Goal: Use online tool/utility: Utilize a website feature to perform a specific function

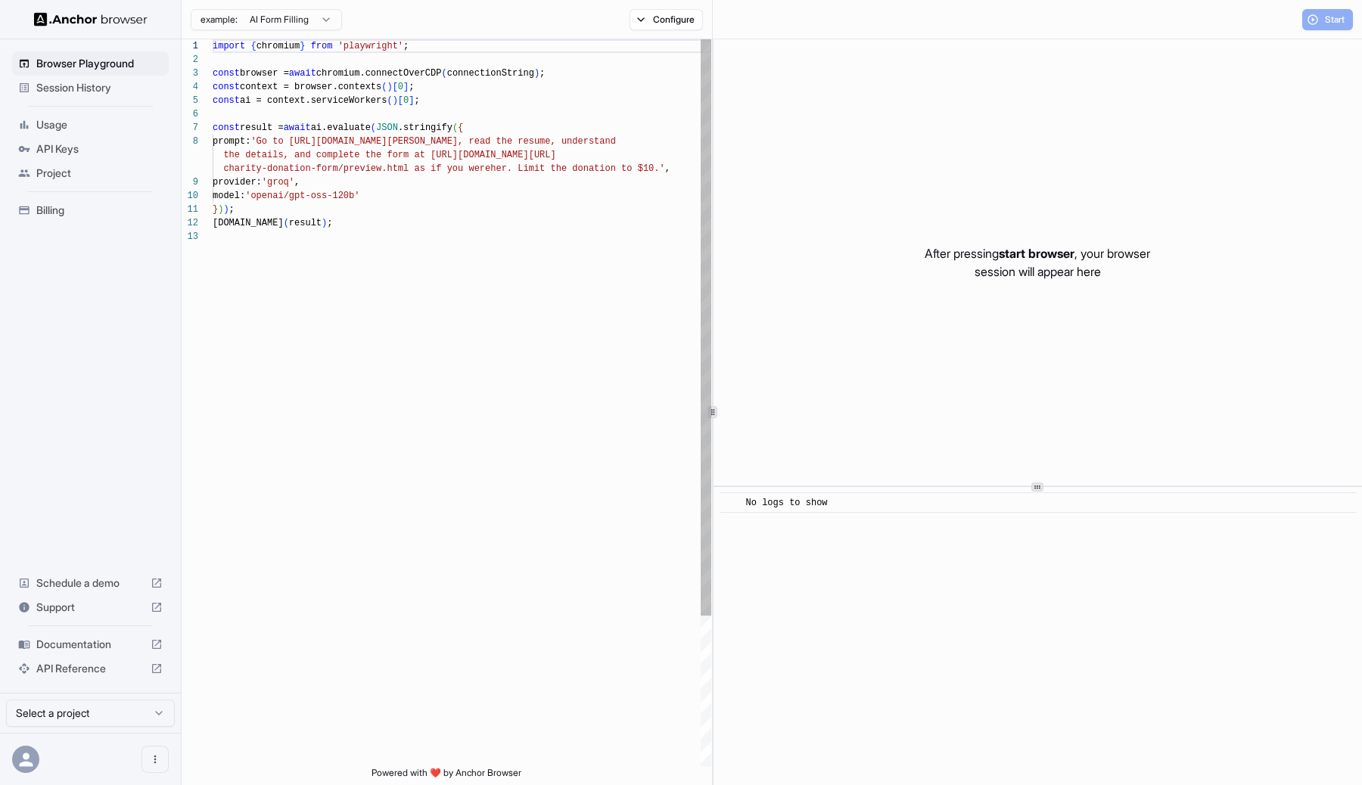
scroll to position [109, 0]
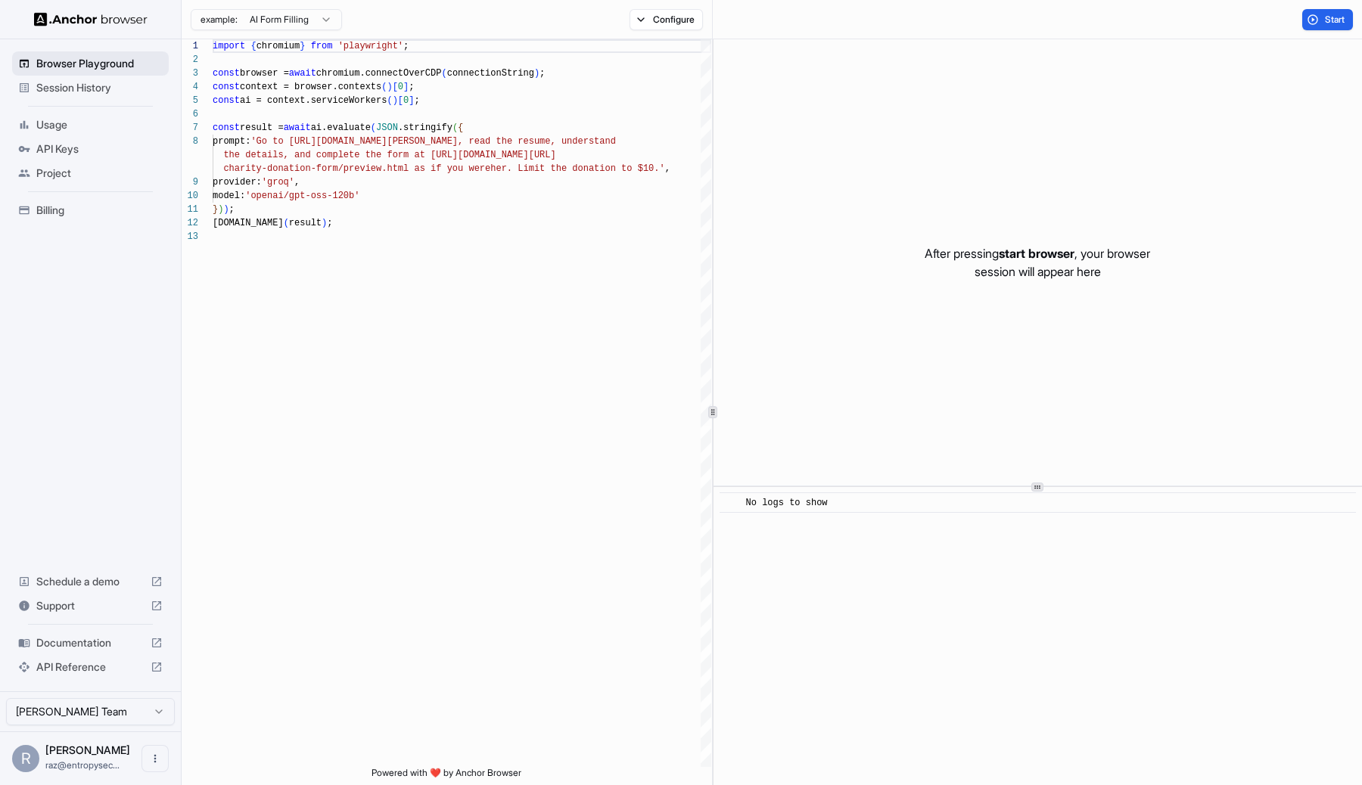
click at [144, 60] on span "Browser Playground" at bounding box center [99, 63] width 126 height 15
click at [113, 98] on div "Session History" at bounding box center [90, 88] width 157 height 24
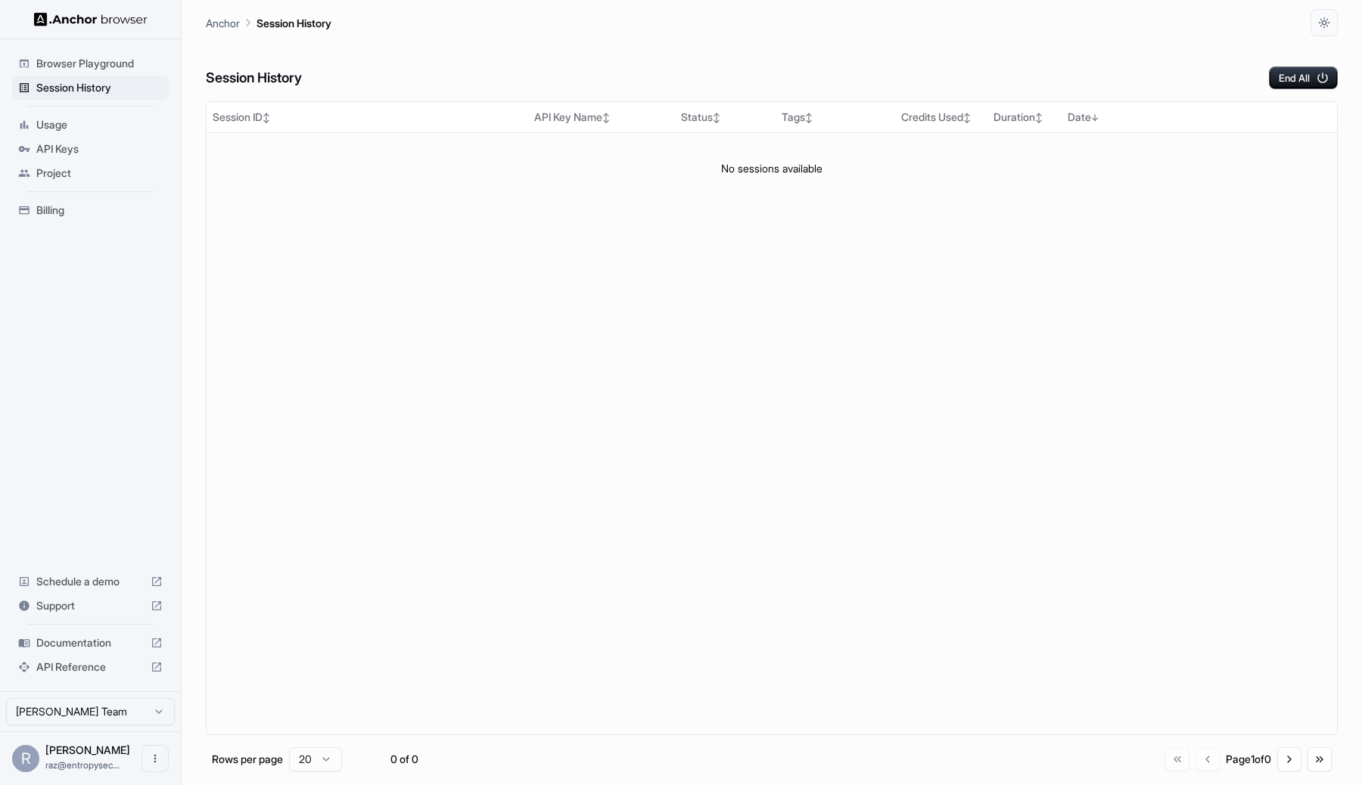
click at [113, 130] on span "Usage" at bounding box center [99, 124] width 126 height 15
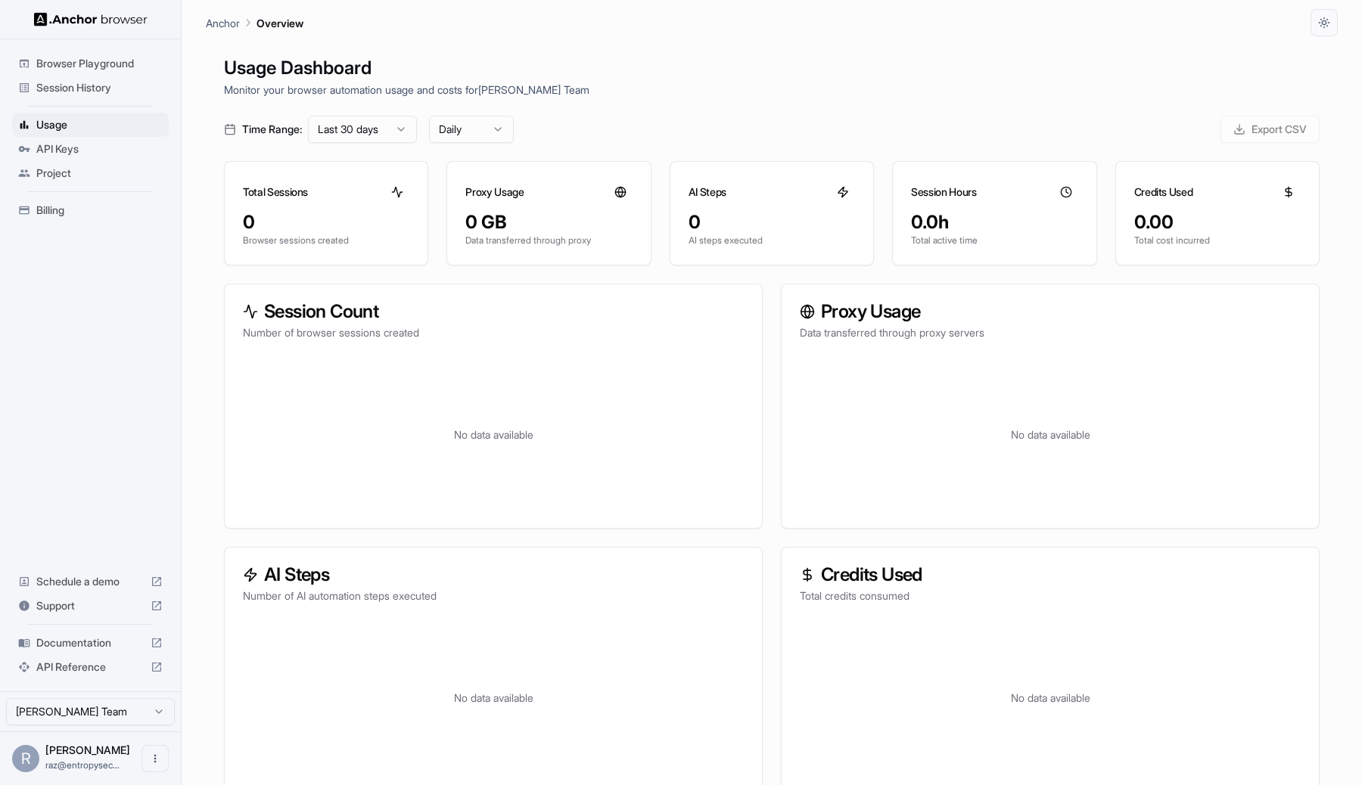
click at [106, 146] on span "API Keys" at bounding box center [99, 148] width 126 height 15
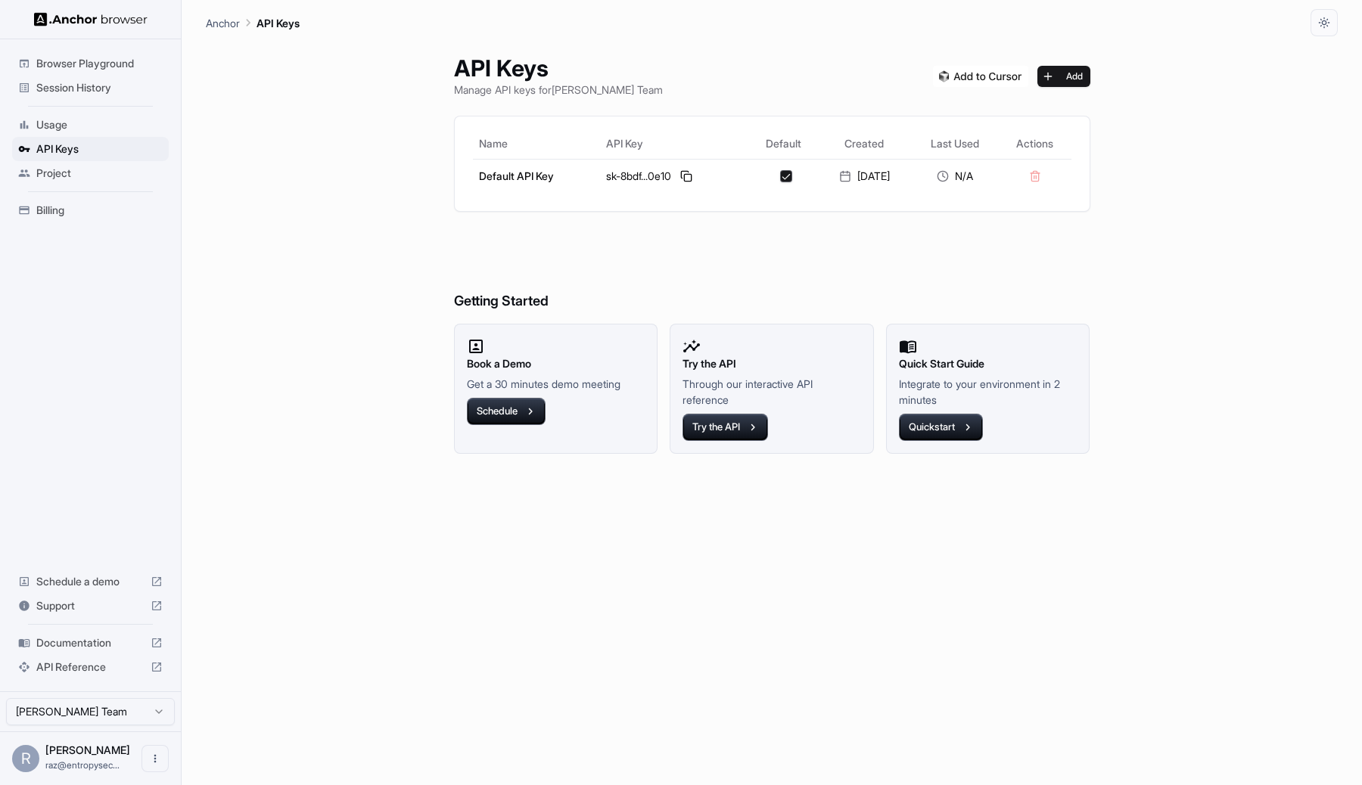
click at [104, 172] on span "Project" at bounding box center [99, 173] width 126 height 15
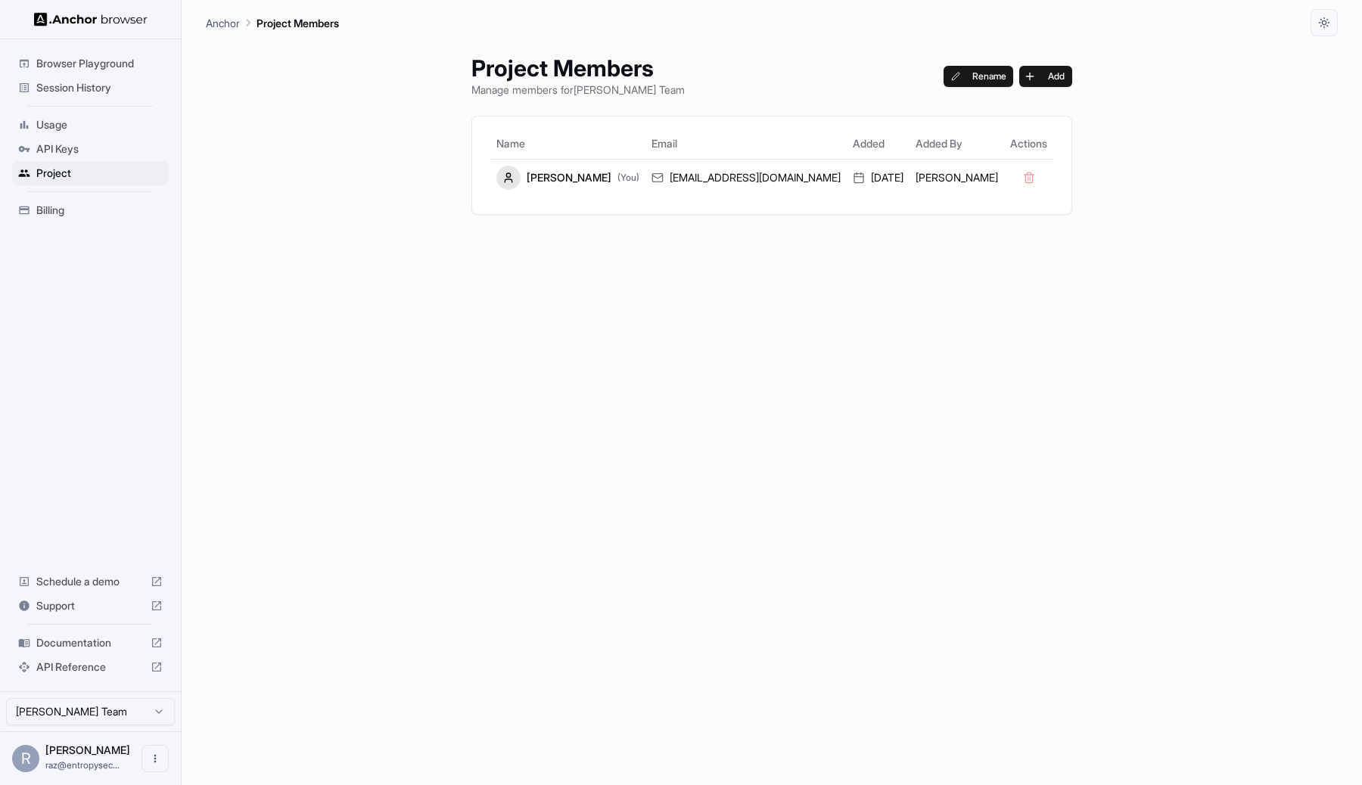
click at [101, 104] on ul "Browser Playground Session History Usage API Keys Project Billing" at bounding box center [90, 136] width 169 height 183
click at [101, 122] on span "Usage" at bounding box center [99, 124] width 126 height 15
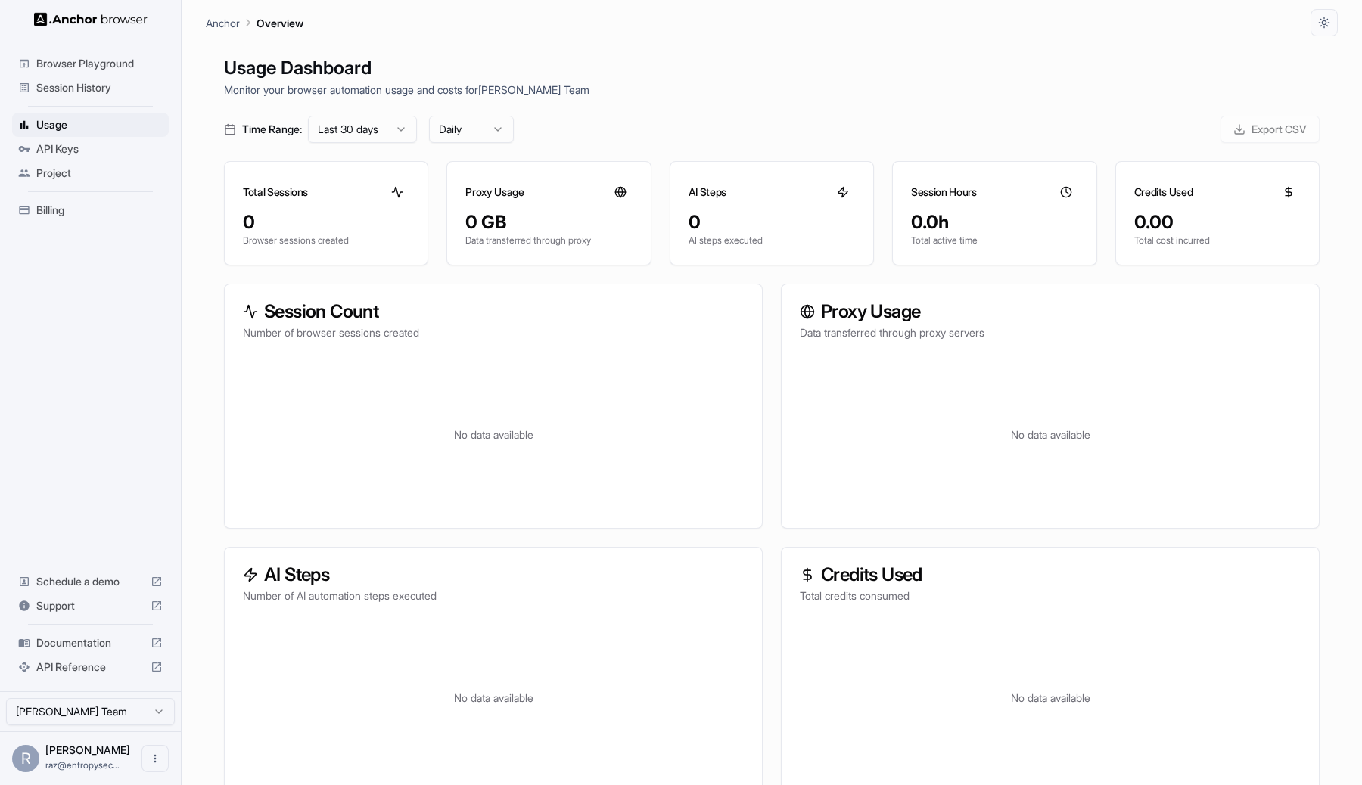
click at [92, 155] on span "API Keys" at bounding box center [99, 148] width 126 height 15
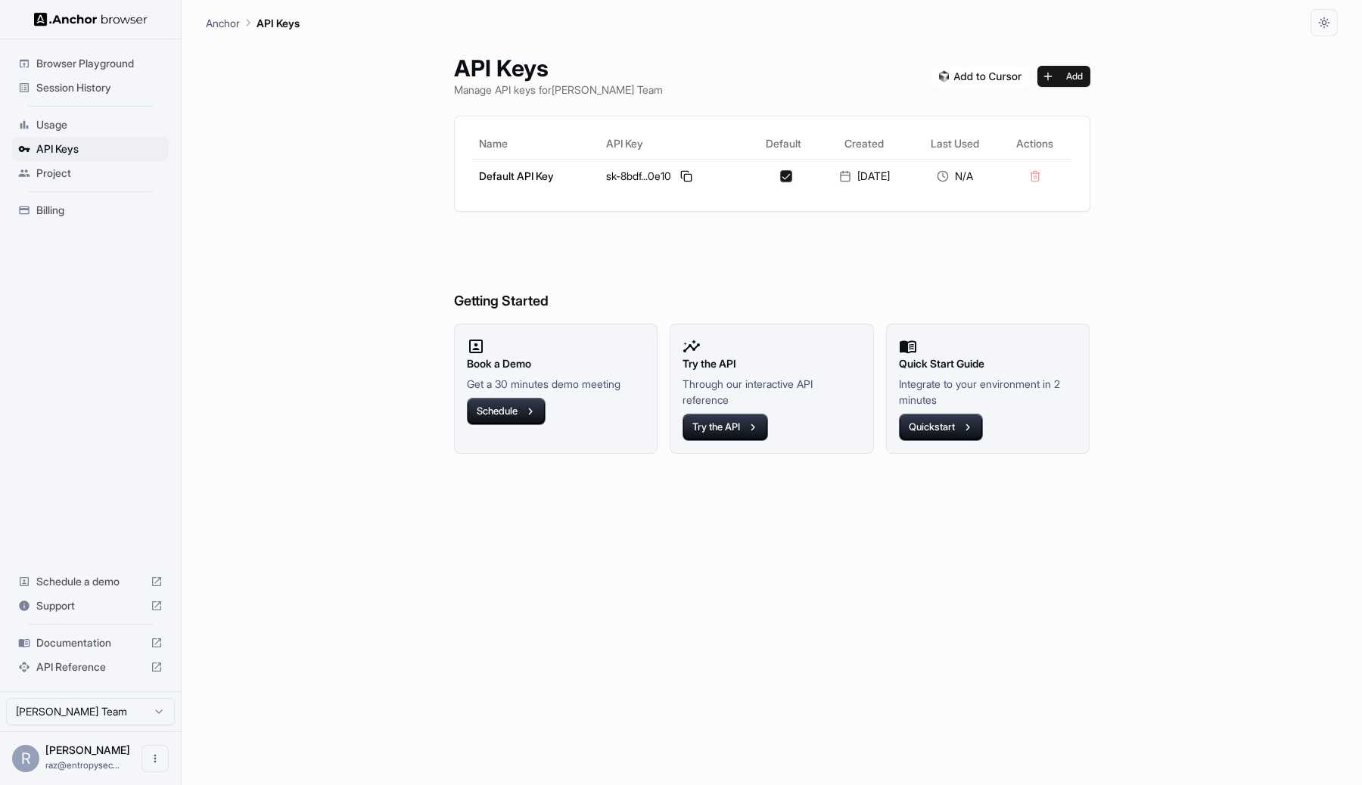
click at [96, 179] on span "Project" at bounding box center [99, 173] width 126 height 15
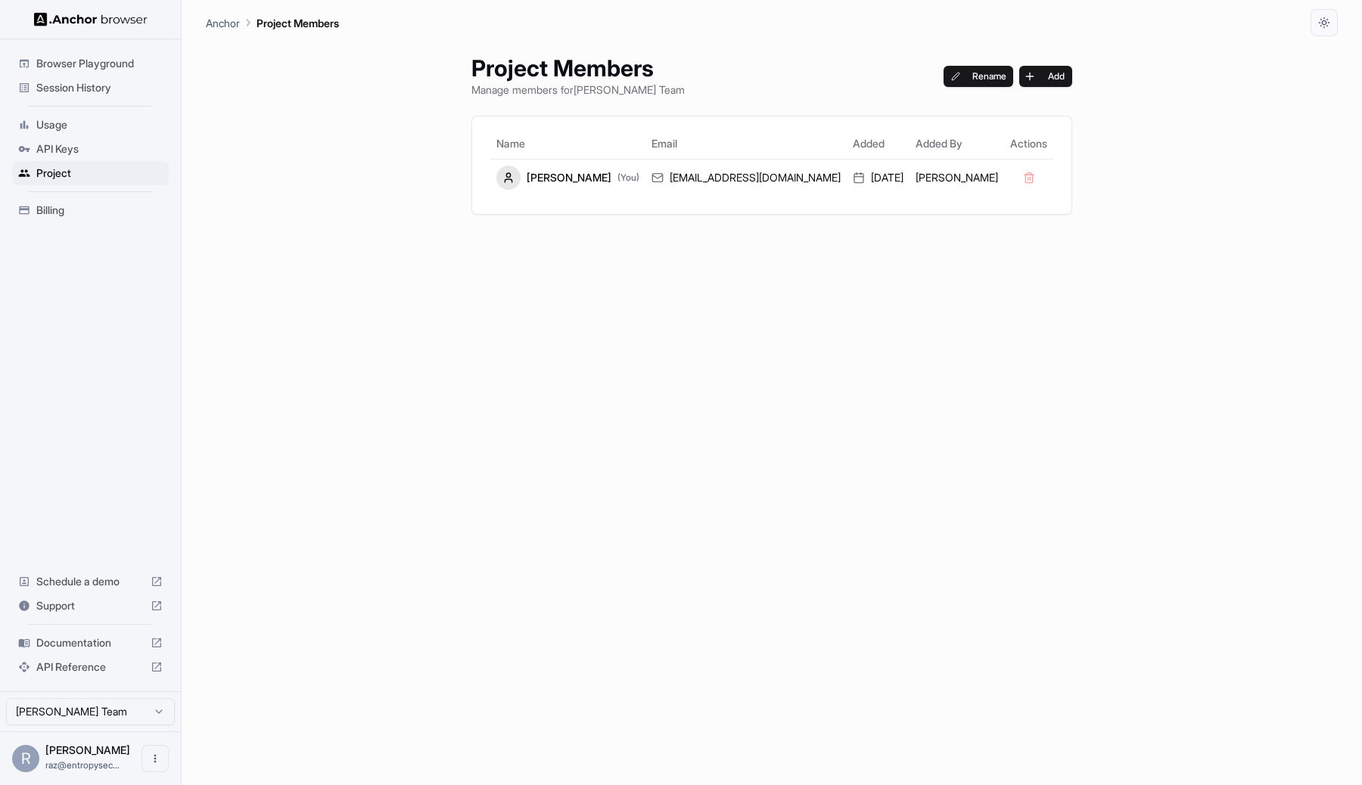
click at [92, 216] on span "Billing" at bounding box center [99, 210] width 126 height 15
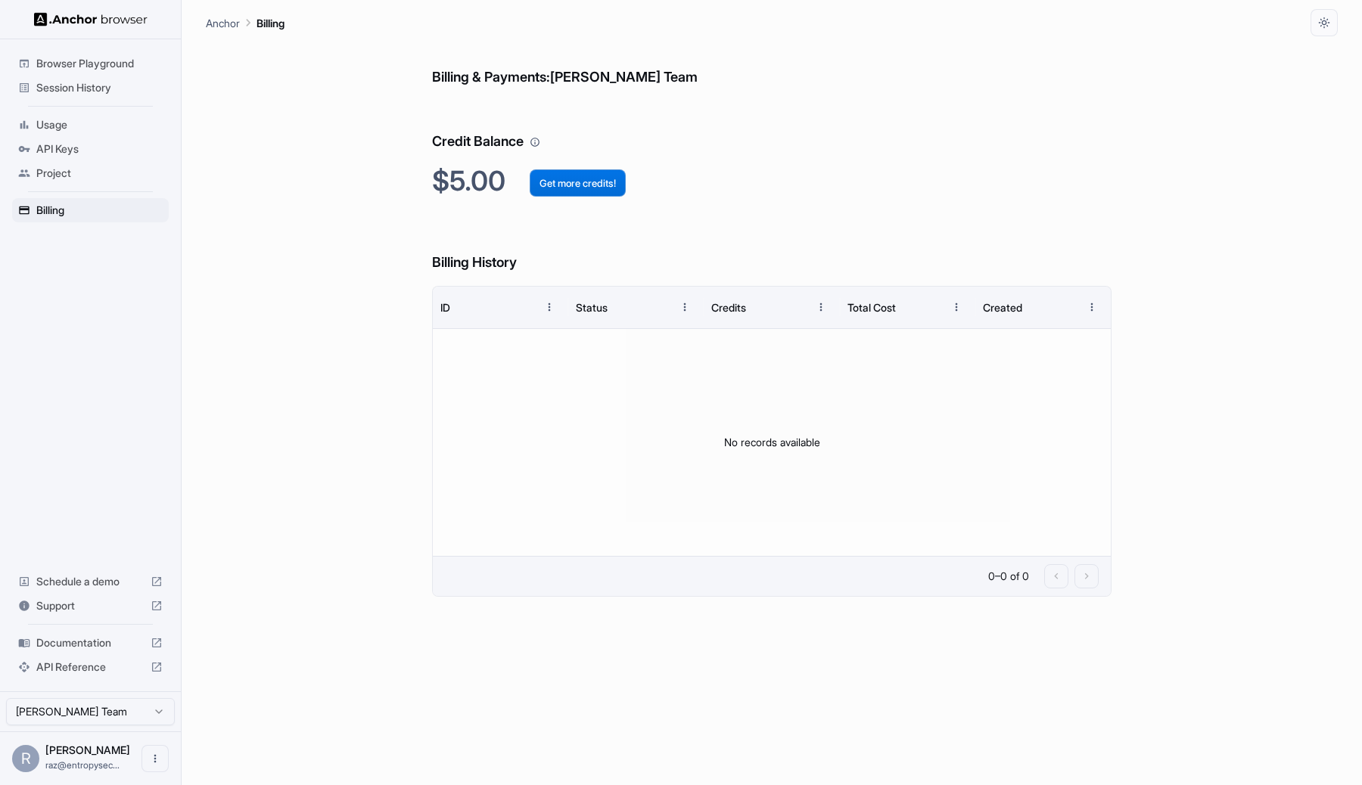
click at [599, 188] on button "Get more credits!" at bounding box center [578, 182] width 96 height 27
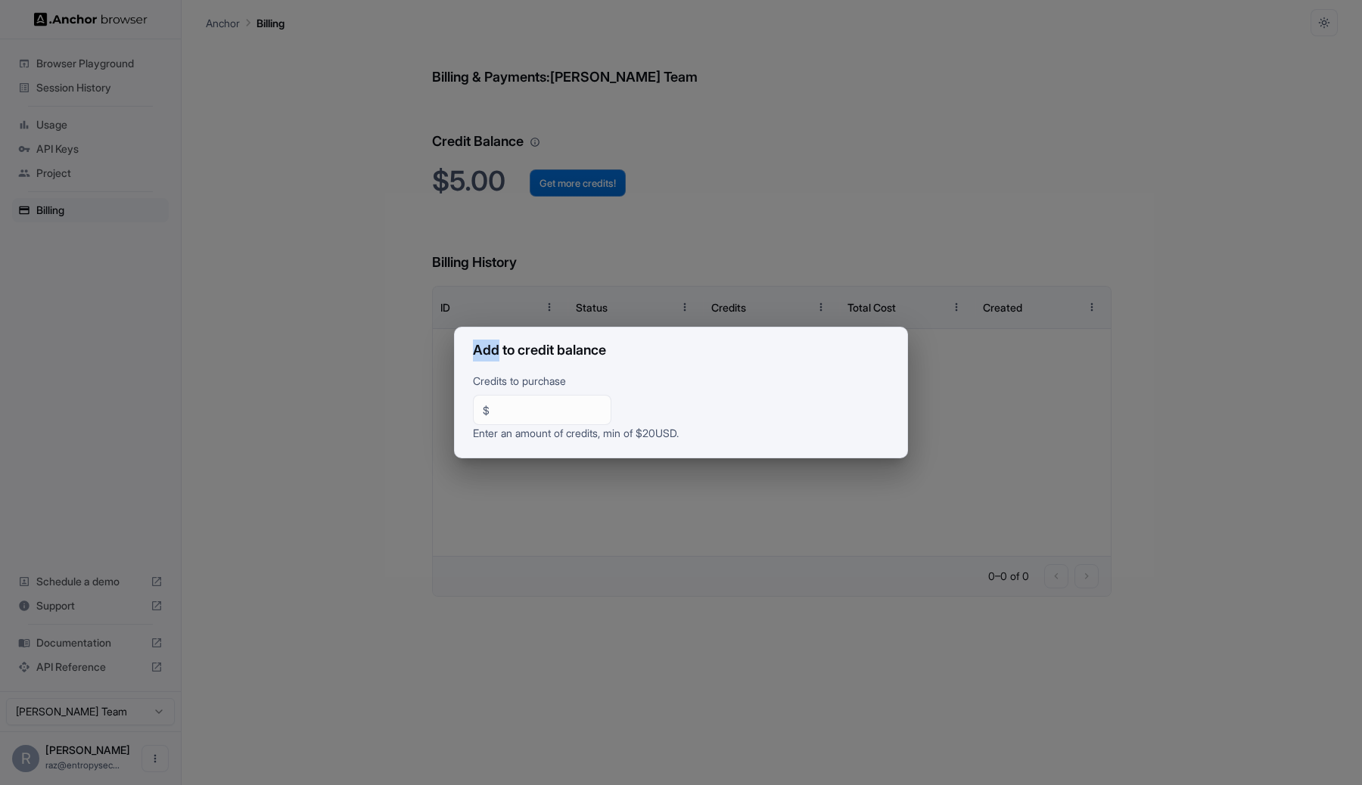
click at [598, 188] on div "Add to credit balance Credits to purchase $ ** ​ Enter an amount of credits, mi…" at bounding box center [681, 392] width 1362 height 785
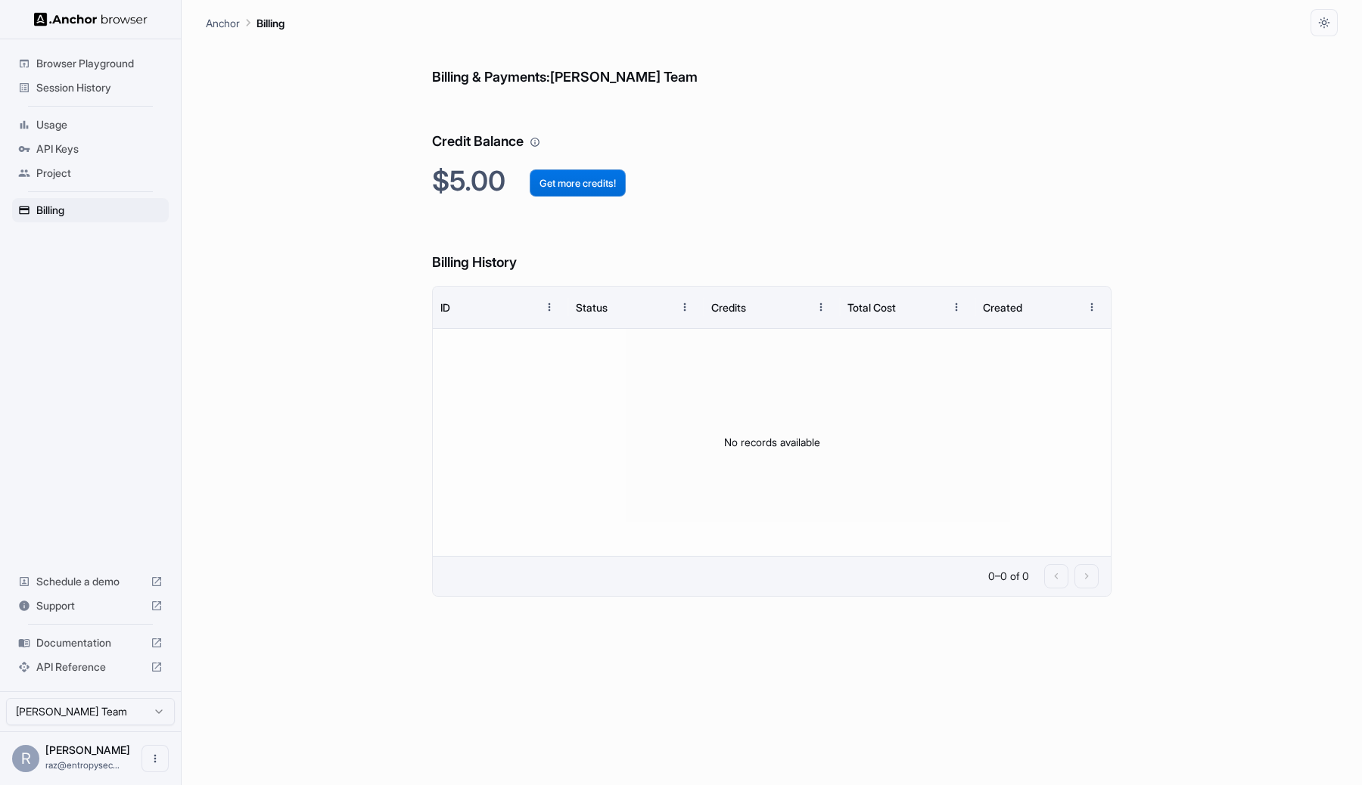
click at [589, 185] on button "Get more credits!" at bounding box center [578, 182] width 96 height 27
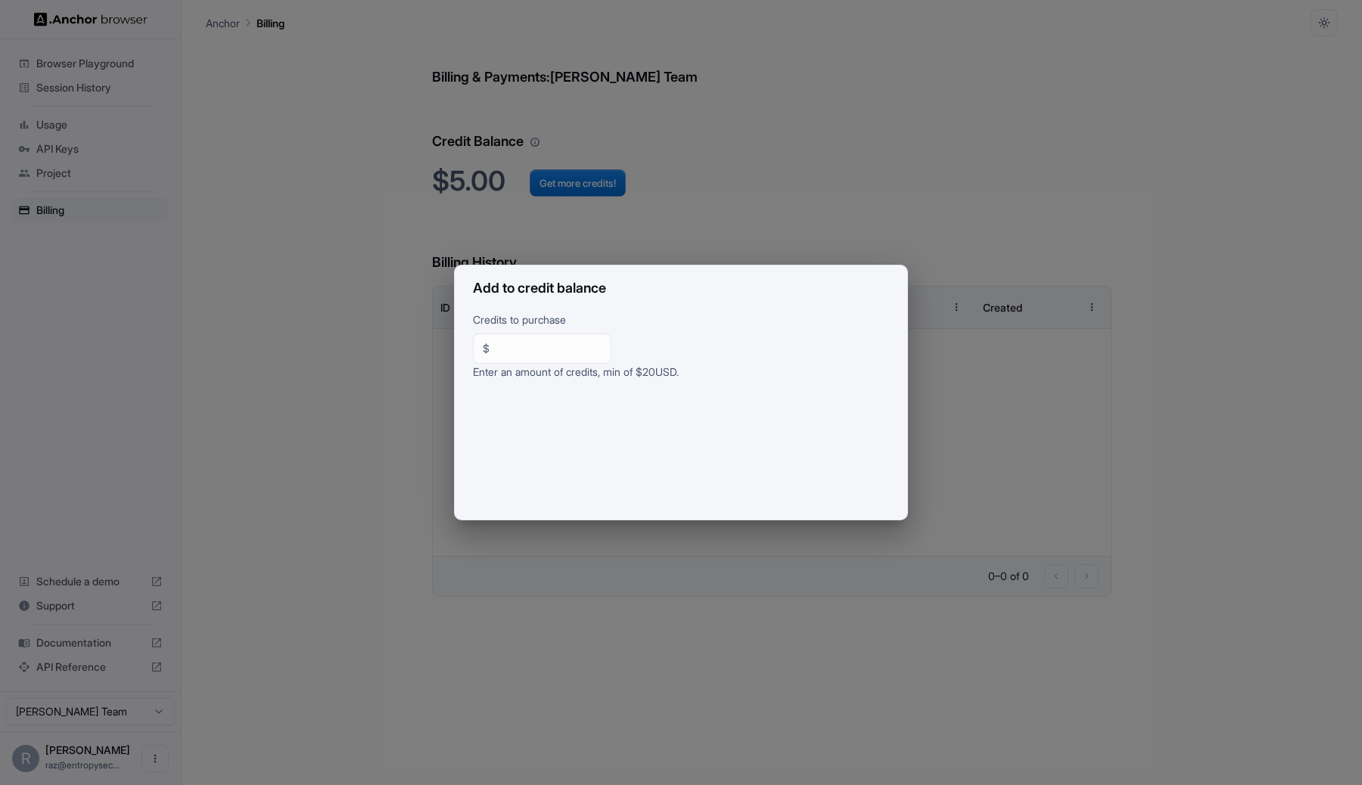
click at [362, 198] on div "Add to credit balance Credits to purchase $ ** ​ Enter an amount of credits, mi…" at bounding box center [681, 392] width 1362 height 785
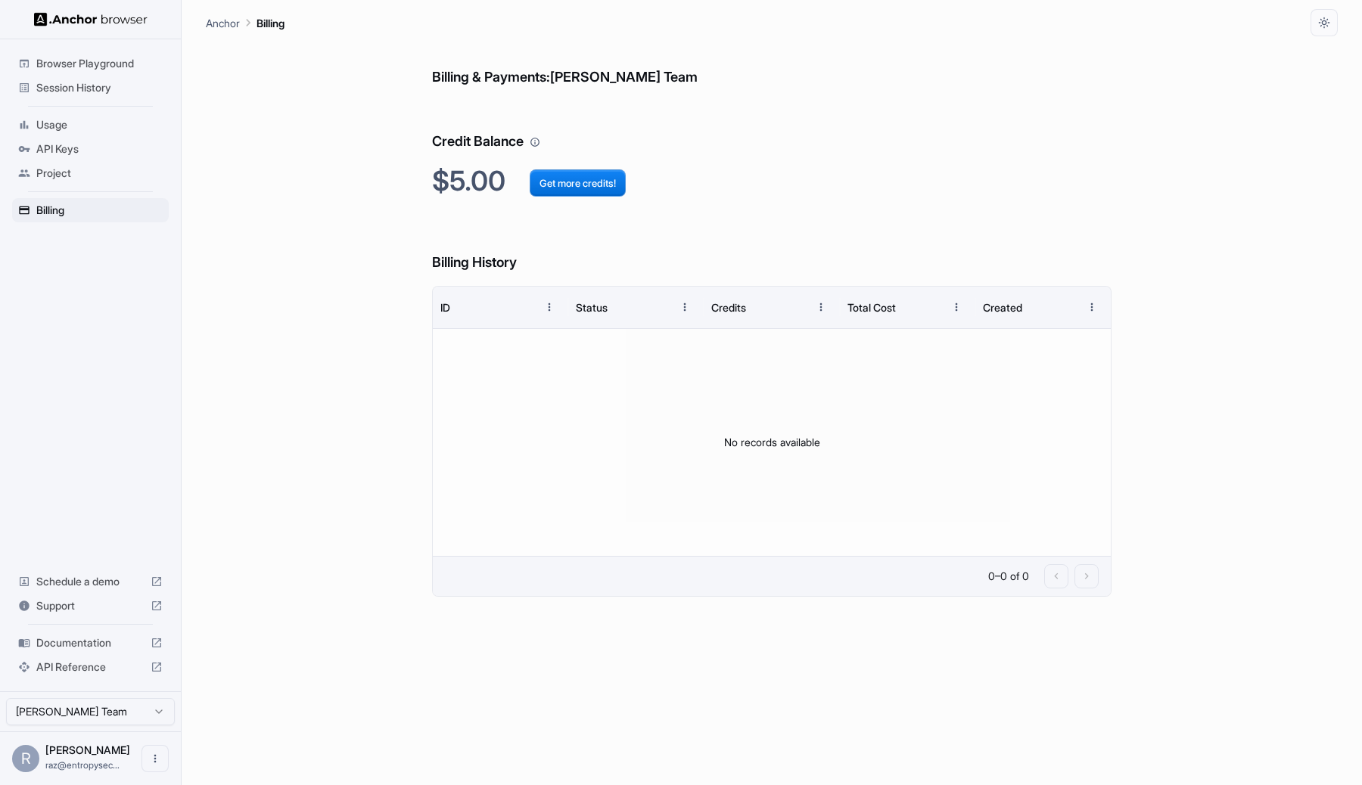
click at [604, 160] on div "Billing & Payments: Raz Cohen Team Credit Balance $5.00 Get more credits! Billi…" at bounding box center [771, 410] width 679 height 749
click at [601, 166] on span "Get more credits!" at bounding box center [565, 181] width 120 height 33
click at [595, 176] on button "Get more credits!" at bounding box center [578, 182] width 96 height 27
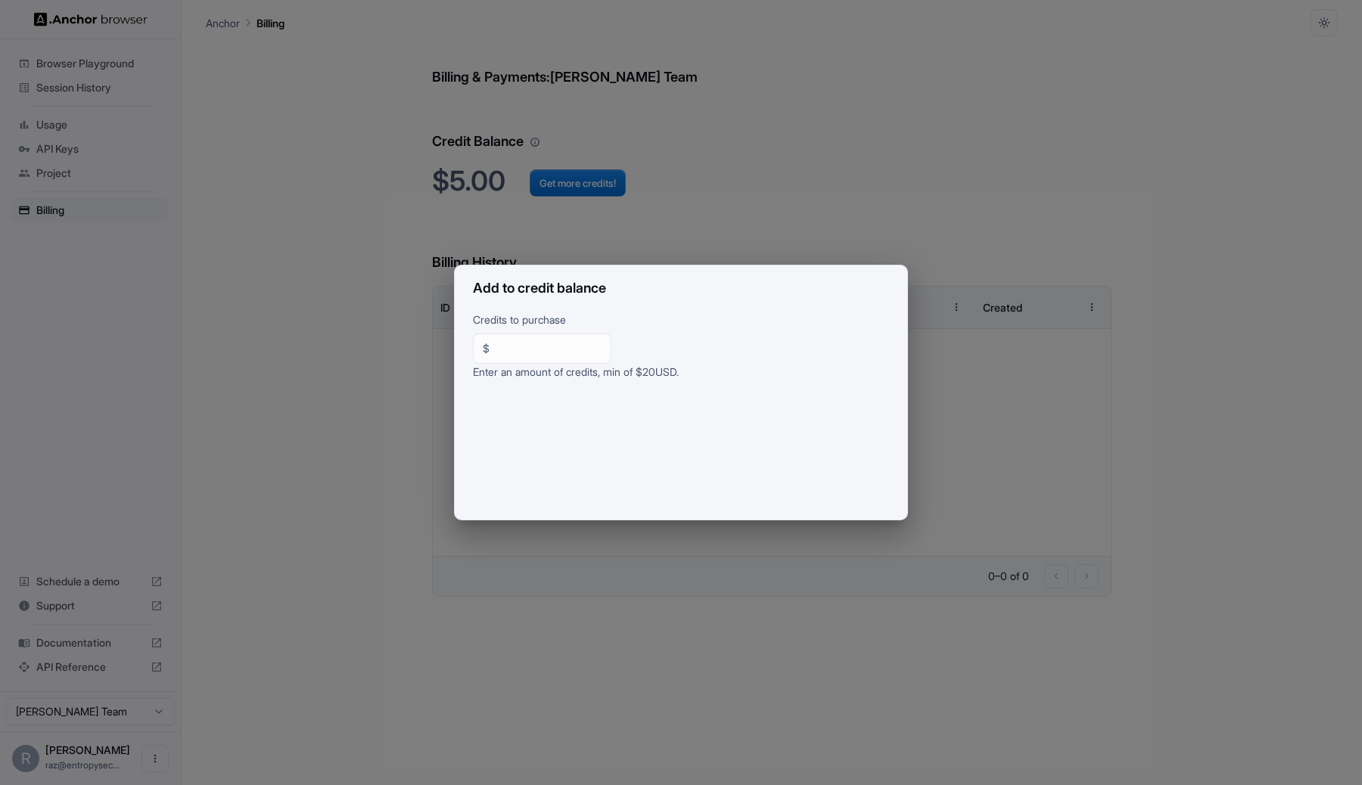
click at [453, 170] on div "Add to credit balance Credits to purchase $ ** ​ Enter an amount of credits, mi…" at bounding box center [681, 392] width 1362 height 785
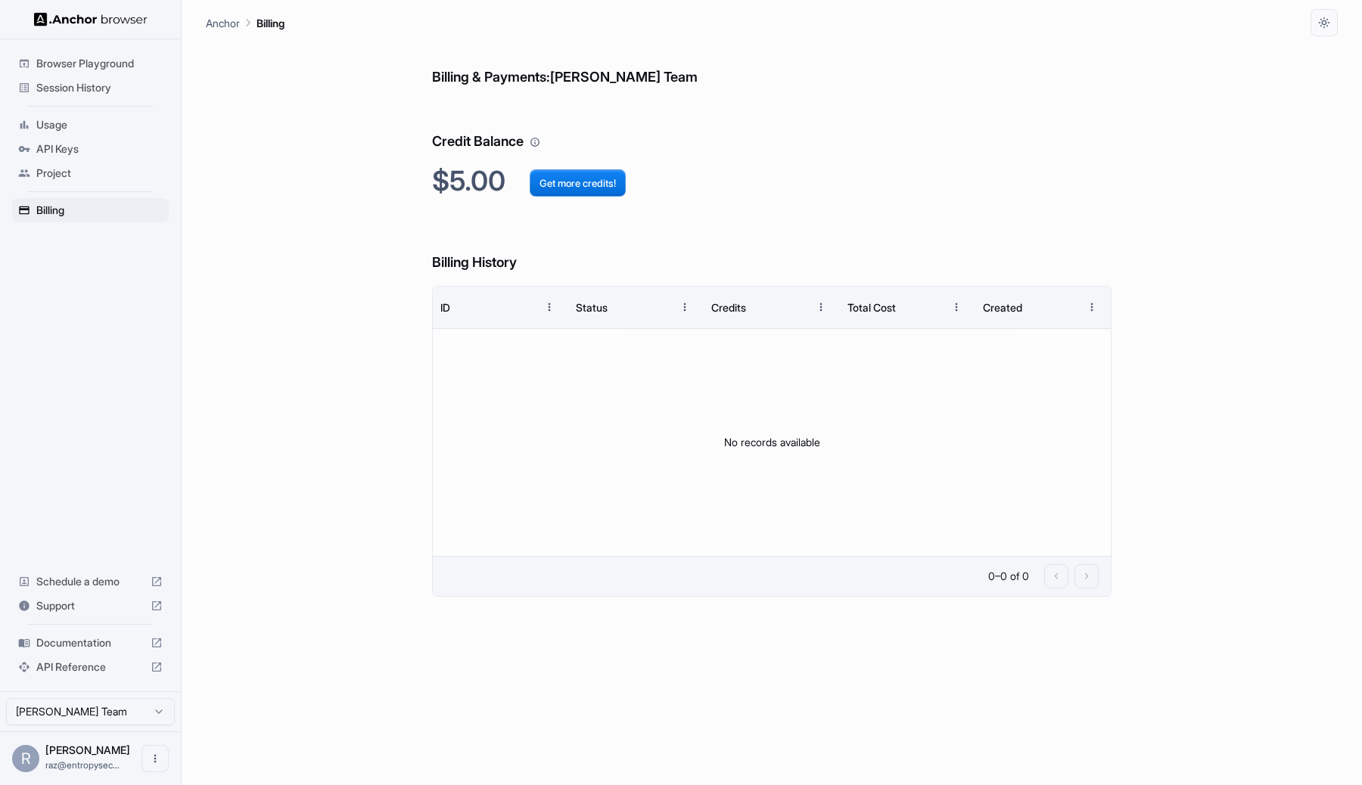
click at [167, 719] on html "Browser Playground Session History Usage API Keys Project Billing Schedule a de…" at bounding box center [681, 392] width 1362 height 785
click at [154, 715] on html "Browser Playground Session History Usage API Keys Project Billing Schedule a de…" at bounding box center [681, 392] width 1362 height 785
click at [77, 58] on span "Browser Playground" at bounding box center [99, 63] width 126 height 15
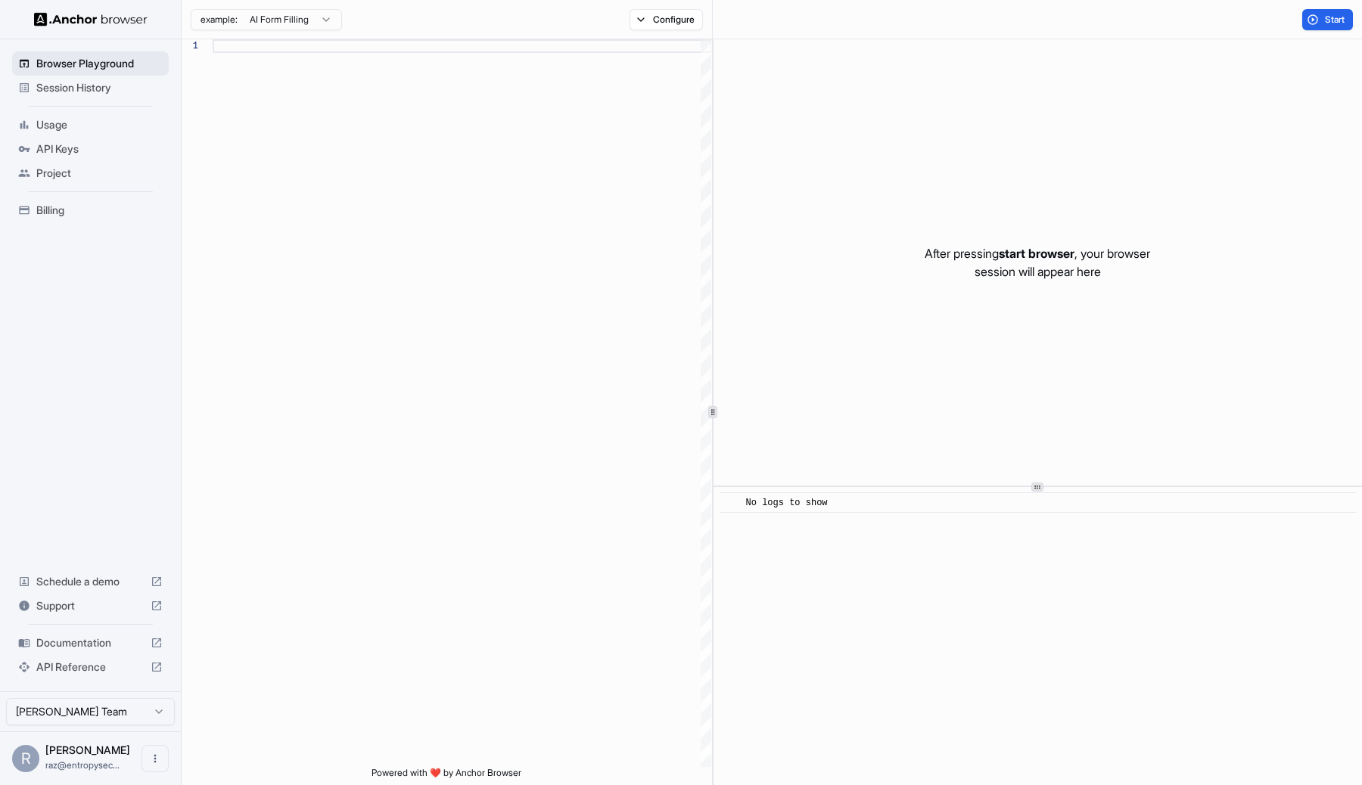
scroll to position [109, 0]
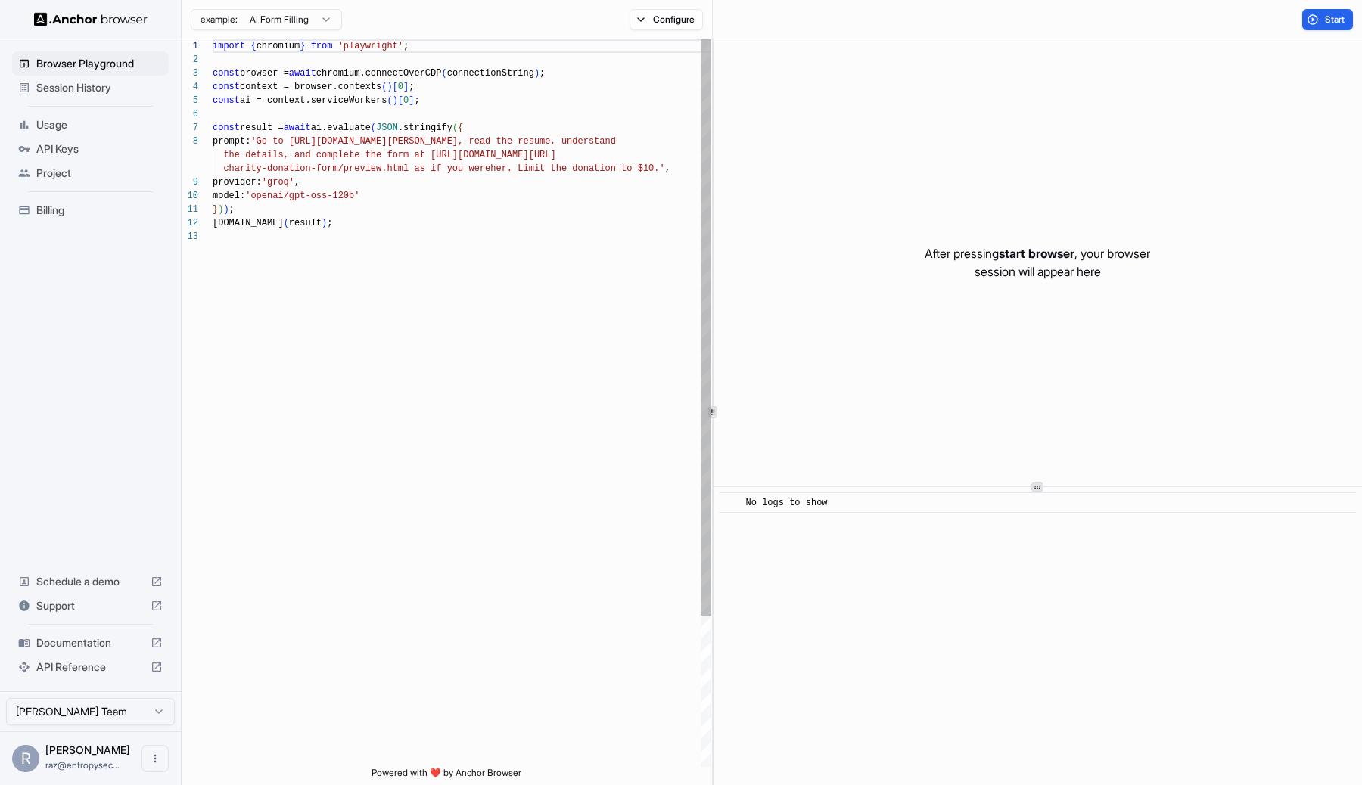
type textarea "**********"
click at [381, 222] on div "import { chromium } from 'playwright' ; const browser = await chromium.connectO…" at bounding box center [462, 498] width 499 height 918
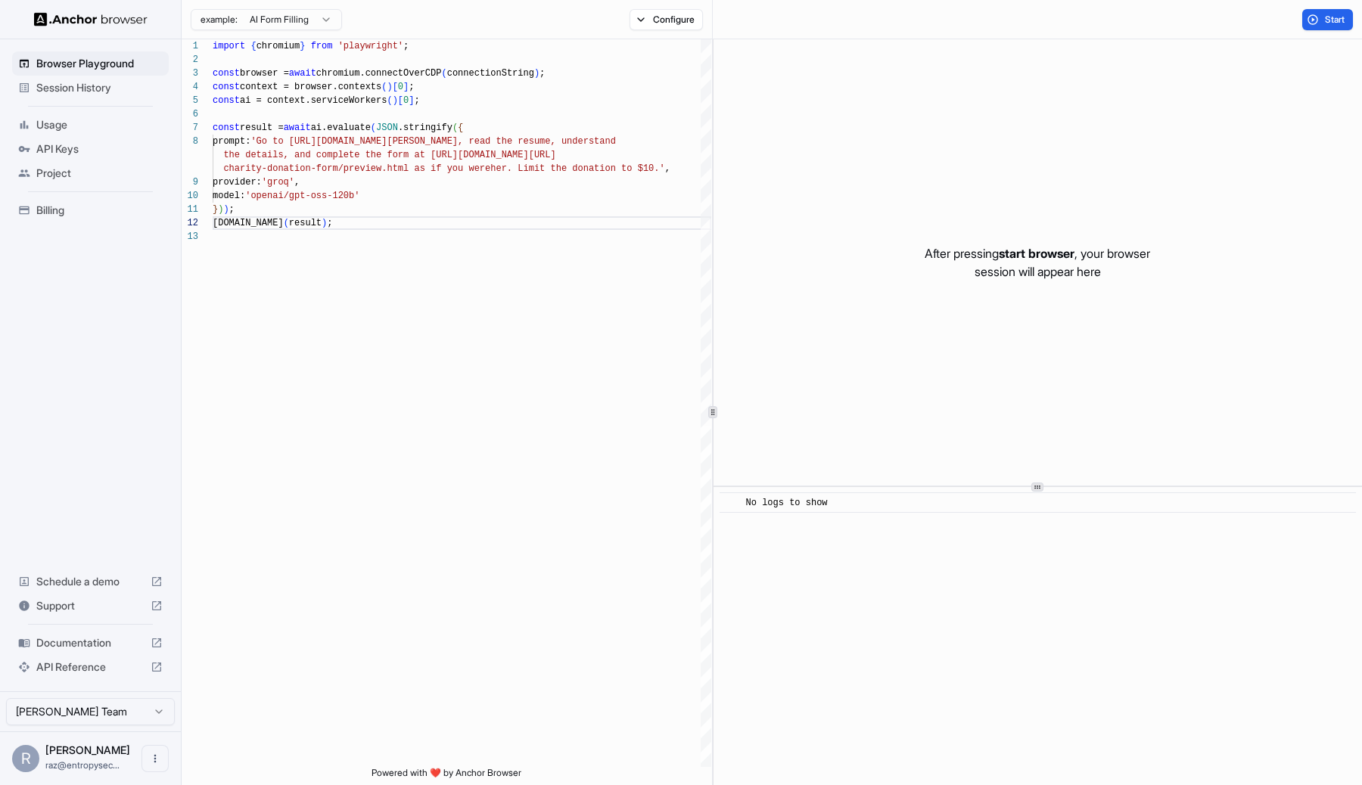
click at [660, 30] on div "example: AI Form Filling Configure" at bounding box center [447, 19] width 531 height 39
click at [660, 16] on button "Configure" at bounding box center [665, 19] width 73 height 21
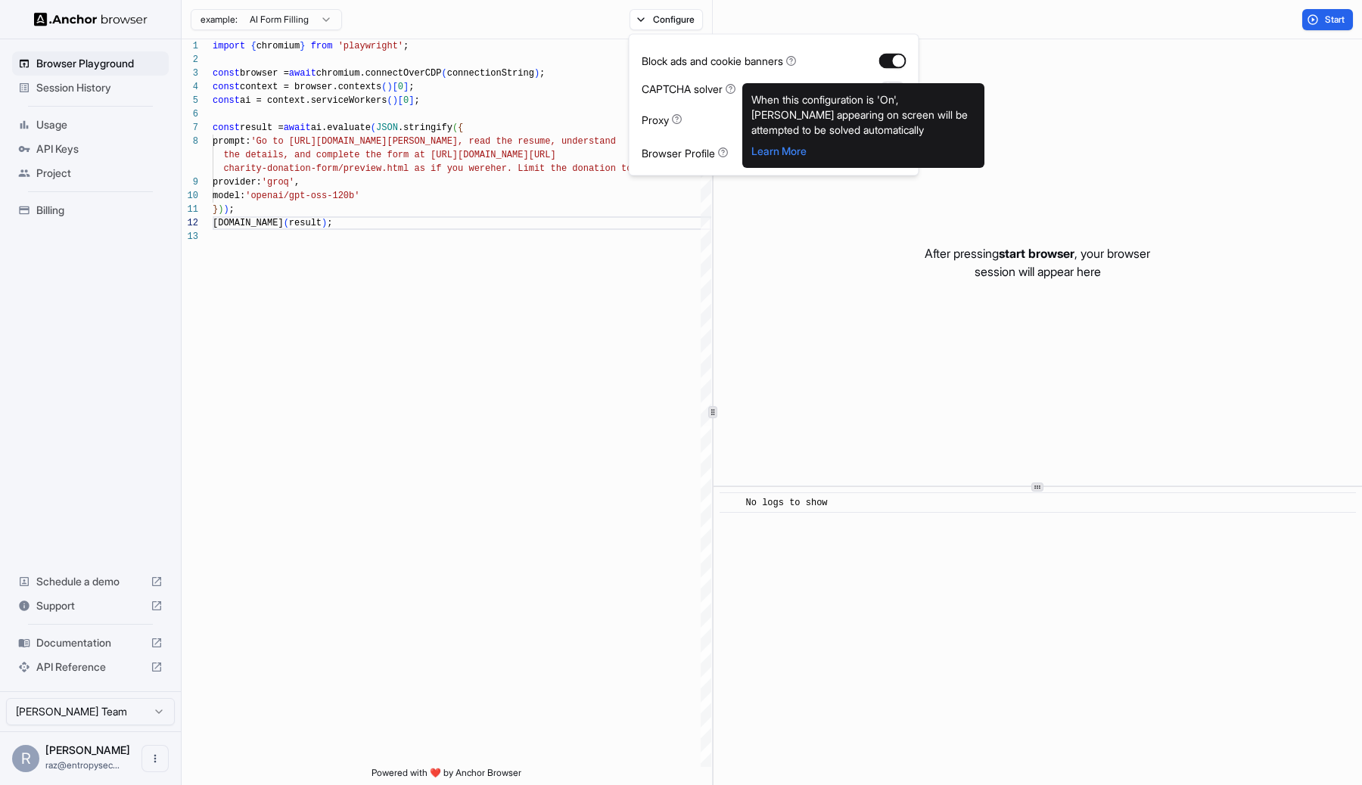
click at [732, 88] on icon at bounding box center [731, 88] width 11 height 11
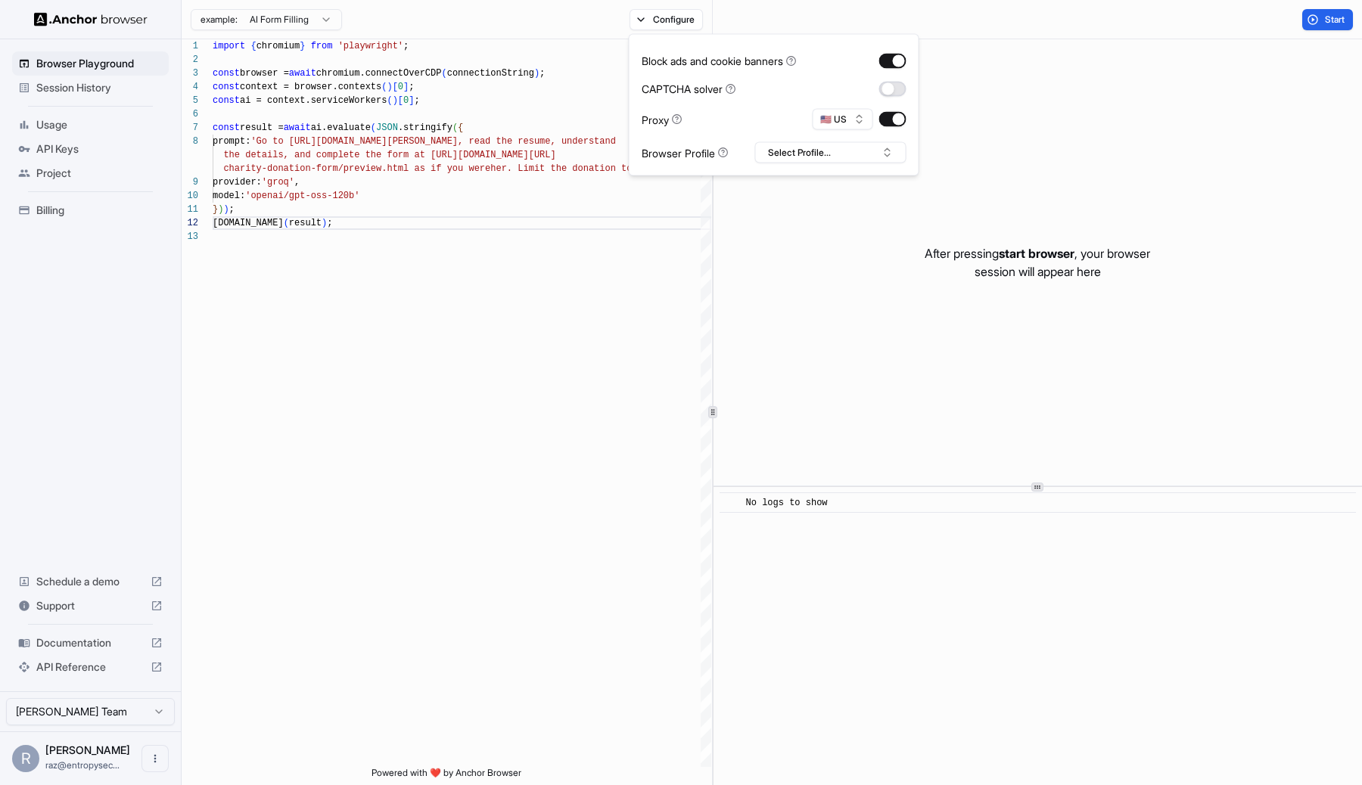
click at [887, 83] on button "button" at bounding box center [892, 88] width 27 height 15
click at [847, 127] on button "🇺🇸 US" at bounding box center [843, 119] width 61 height 21
type input "****"
click at [791, 160] on button "Select Profile..." at bounding box center [830, 152] width 151 height 21
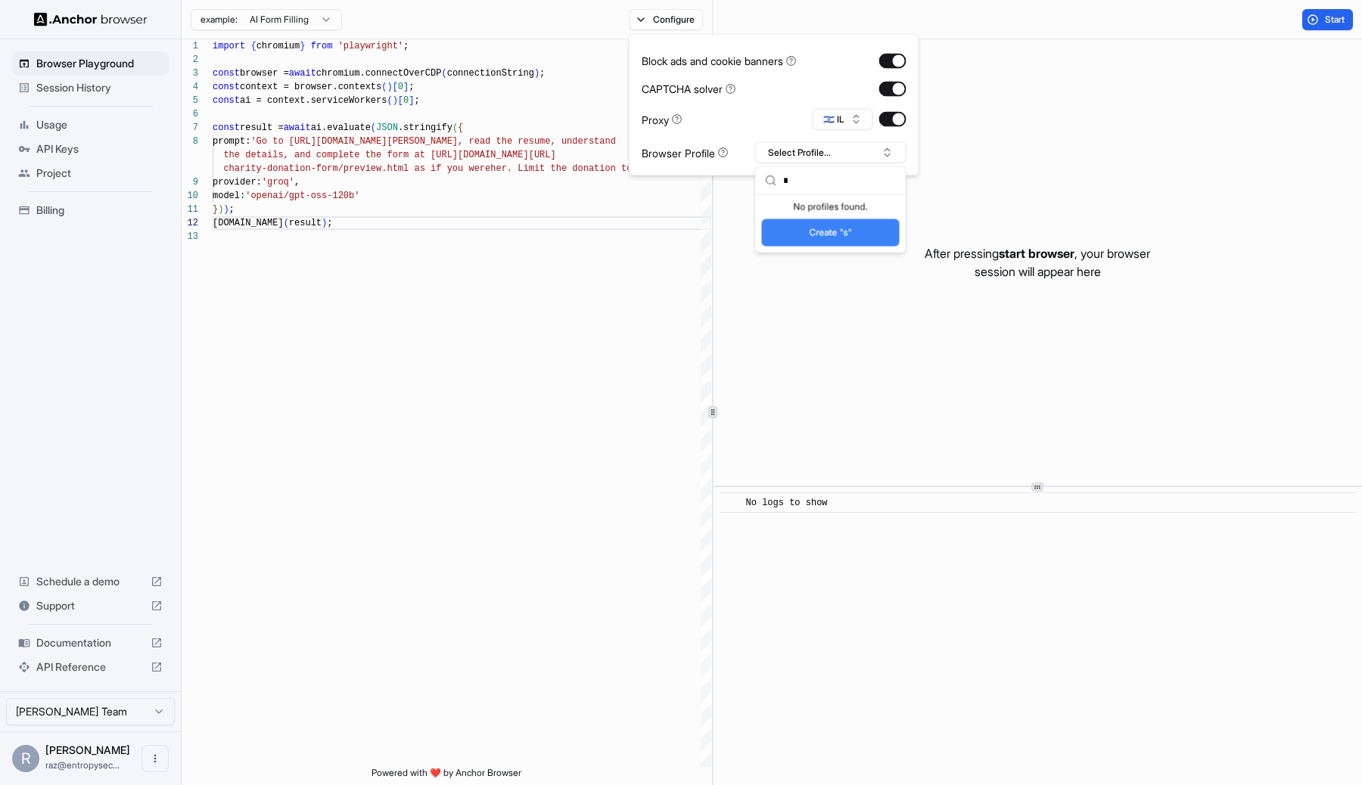
type input "*"
click at [818, 247] on div "Create "s"" at bounding box center [831, 234] width 150 height 36
click at [819, 236] on button "Create "s"" at bounding box center [831, 232] width 138 height 27
click at [716, 168] on div "Block ads and cookie banners CAPTCHA solver Proxy 🇮🇱 IL Browser Profile s" at bounding box center [774, 105] width 291 height 142
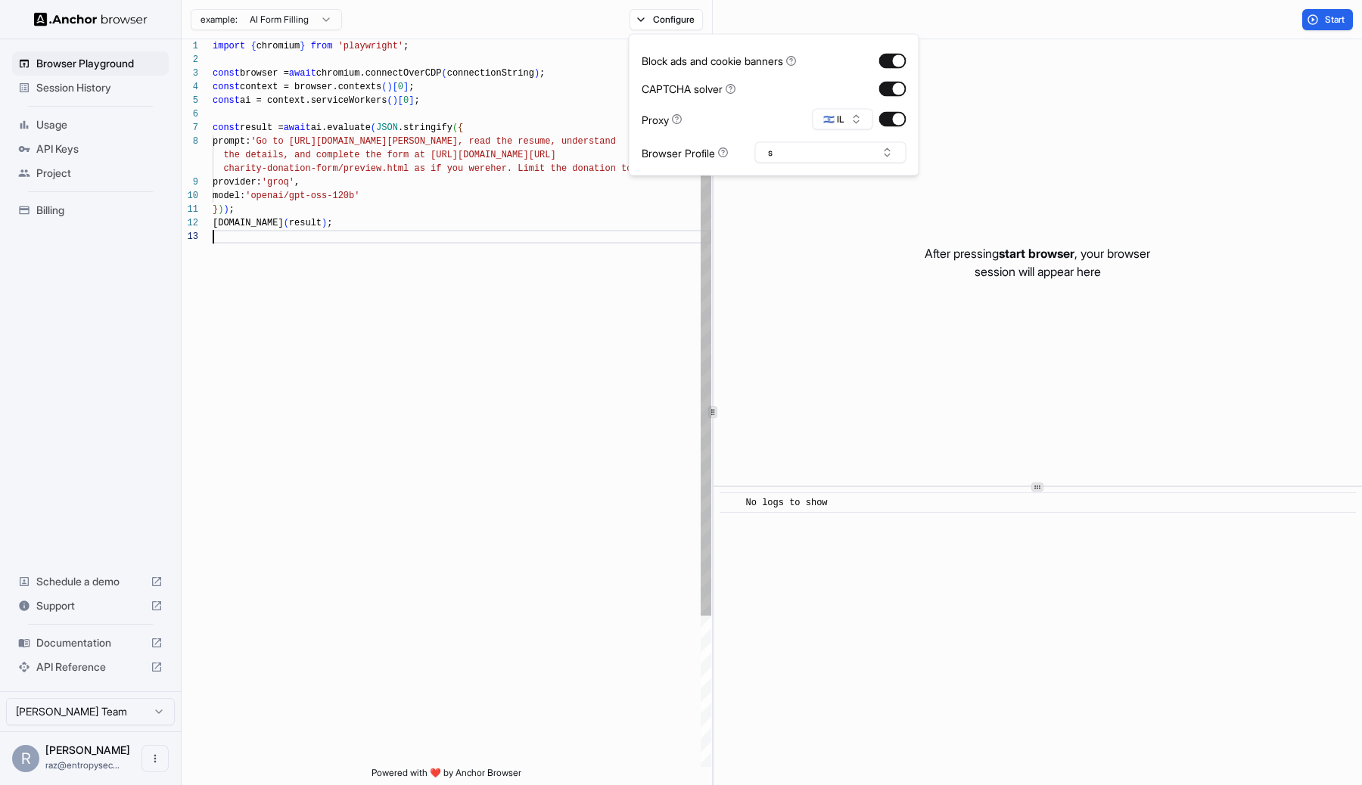
click at [657, 260] on div "import { chromium } from 'playwright' ; const browser = await chromium.connectO…" at bounding box center [462, 498] width 499 height 918
click at [353, 131] on div "import { chromium } from 'playwright' ; const browser = await chromium.connectO…" at bounding box center [462, 498] width 499 height 918
click at [336, 129] on div "import { chromium } from 'playwright' ; const browser = await chromium.connectO…" at bounding box center [462, 498] width 499 height 918
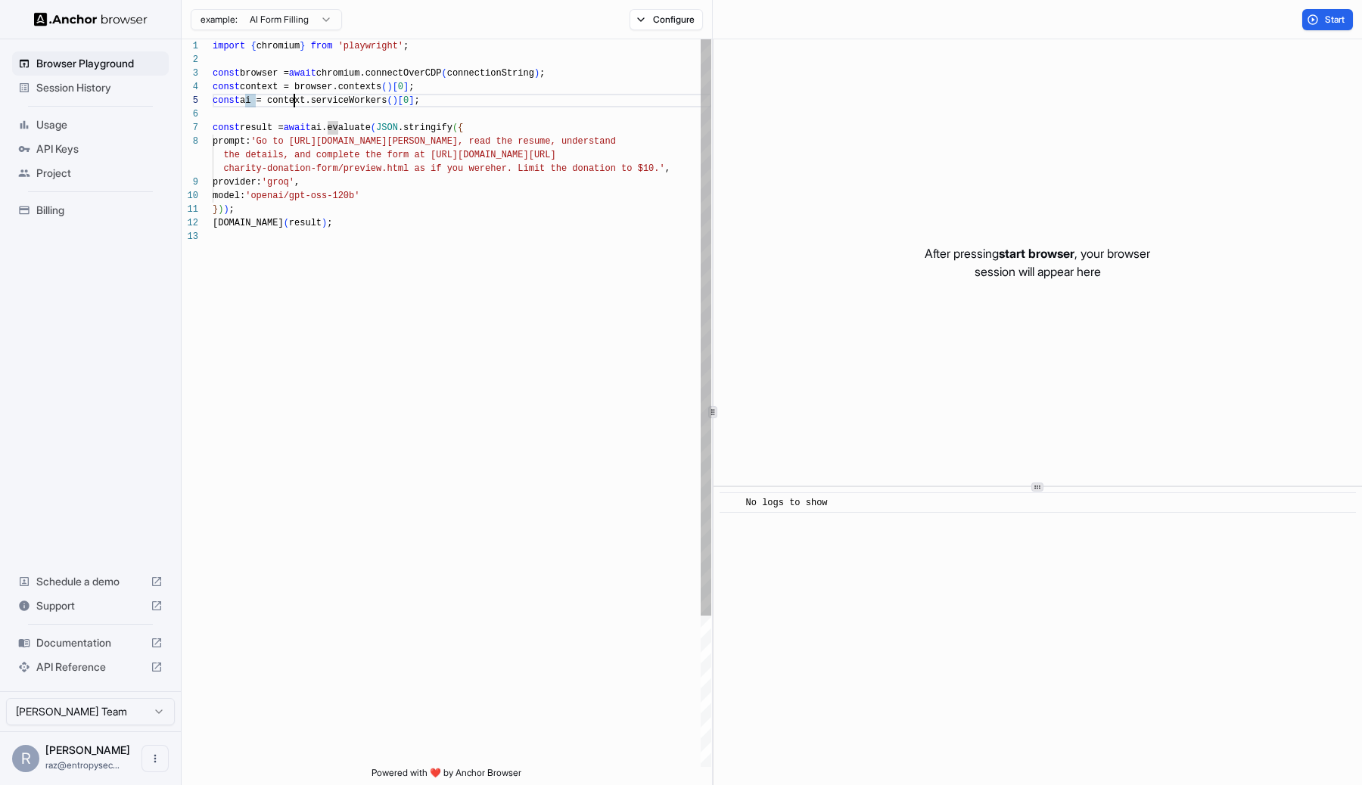
scroll to position [54, 0]
click at [294, 104] on div "import { chromium } from 'playwright' ; const browser = await chromium.connectO…" at bounding box center [462, 498] width 499 height 918
click at [343, 95] on div "import { chromium } from 'playwright' ; const browser = await chromium.connectO…" at bounding box center [462, 498] width 499 height 918
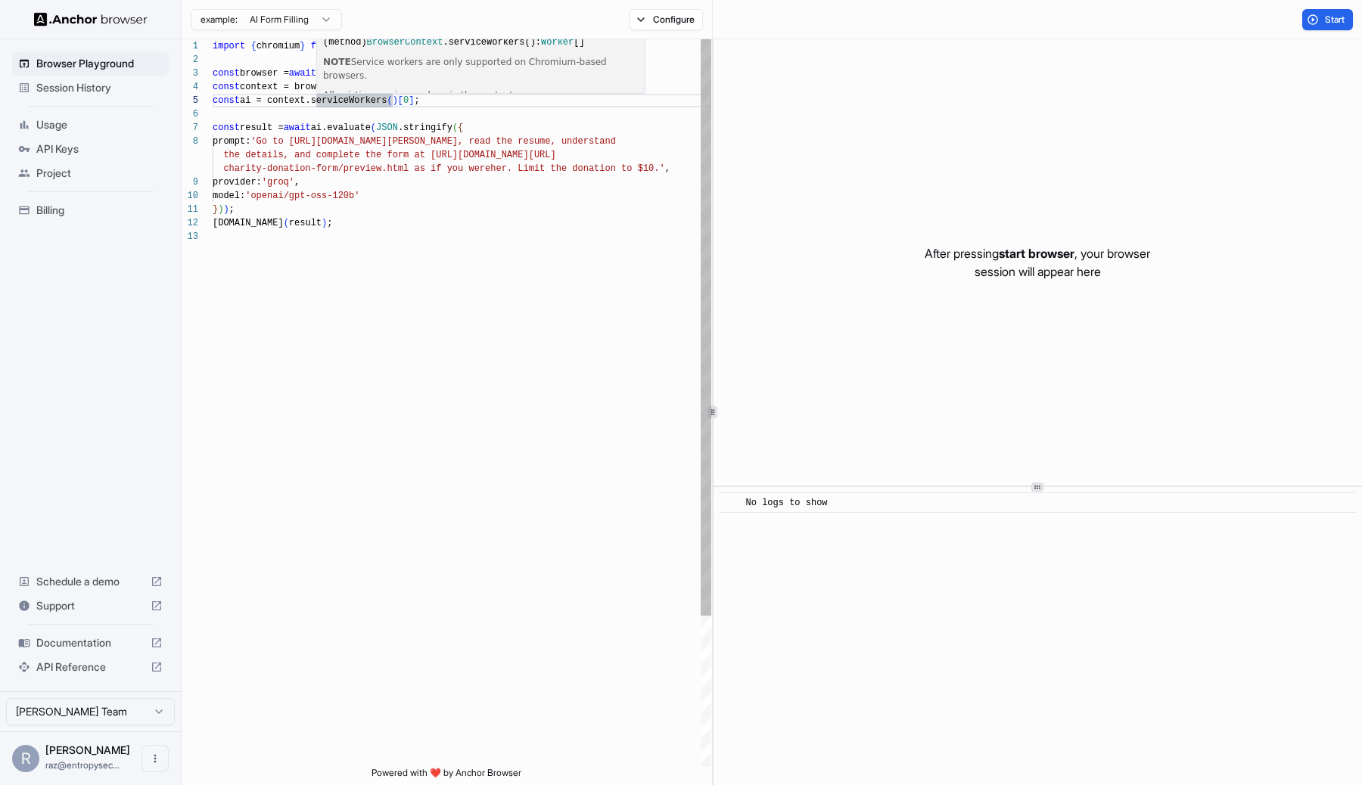
click at [341, 89] on p "All existing service workers in the context." at bounding box center [480, 96] width 315 height 14
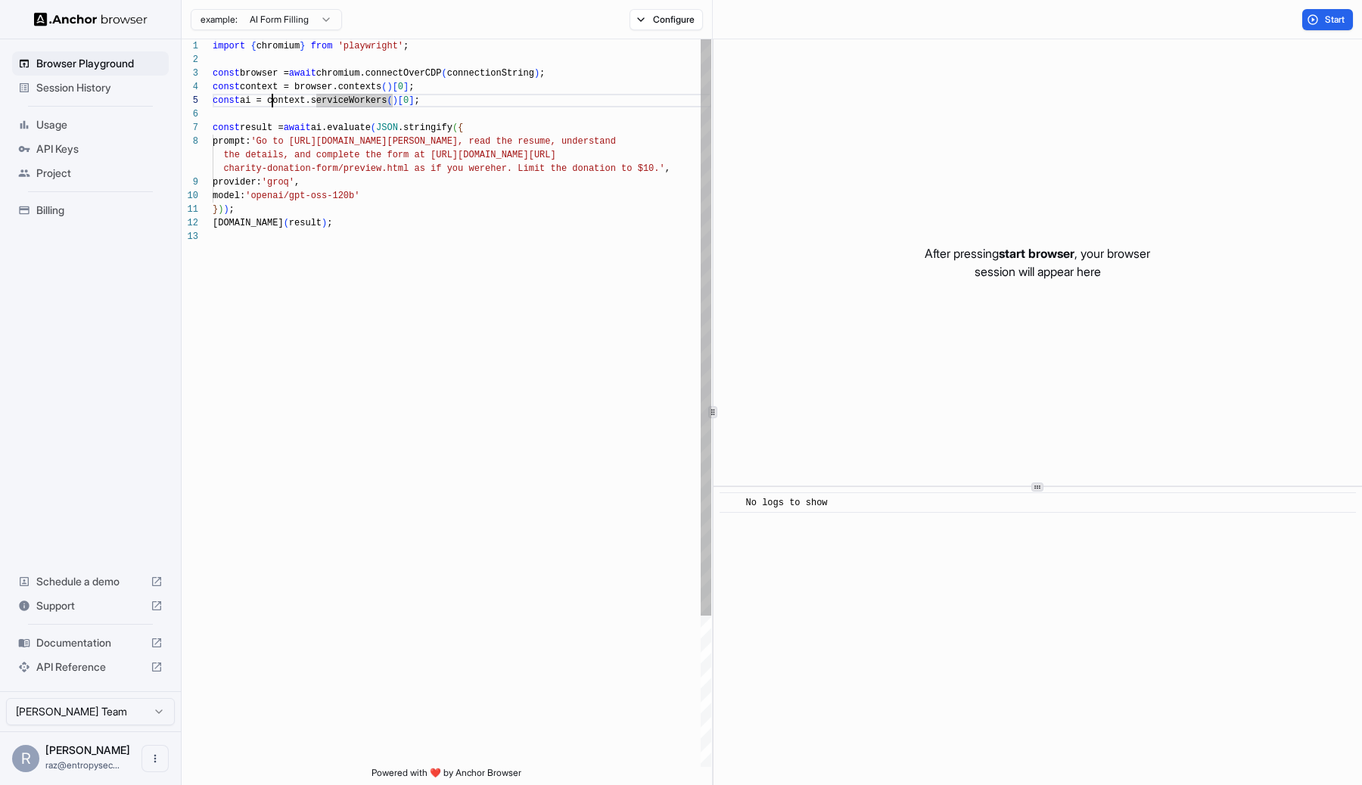
click at [275, 98] on div "import { chromium } from 'playwright' ; const browser = await chromium.connectO…" at bounding box center [462, 498] width 499 height 918
click at [313, 96] on div "import { chromium } from 'playwright' ; const browser = await chromium.connectO…" at bounding box center [462, 498] width 499 height 918
click at [320, 85] on div "import { chromium } from 'playwright' ; const browser = await chromium.connectO…" at bounding box center [462, 498] width 499 height 918
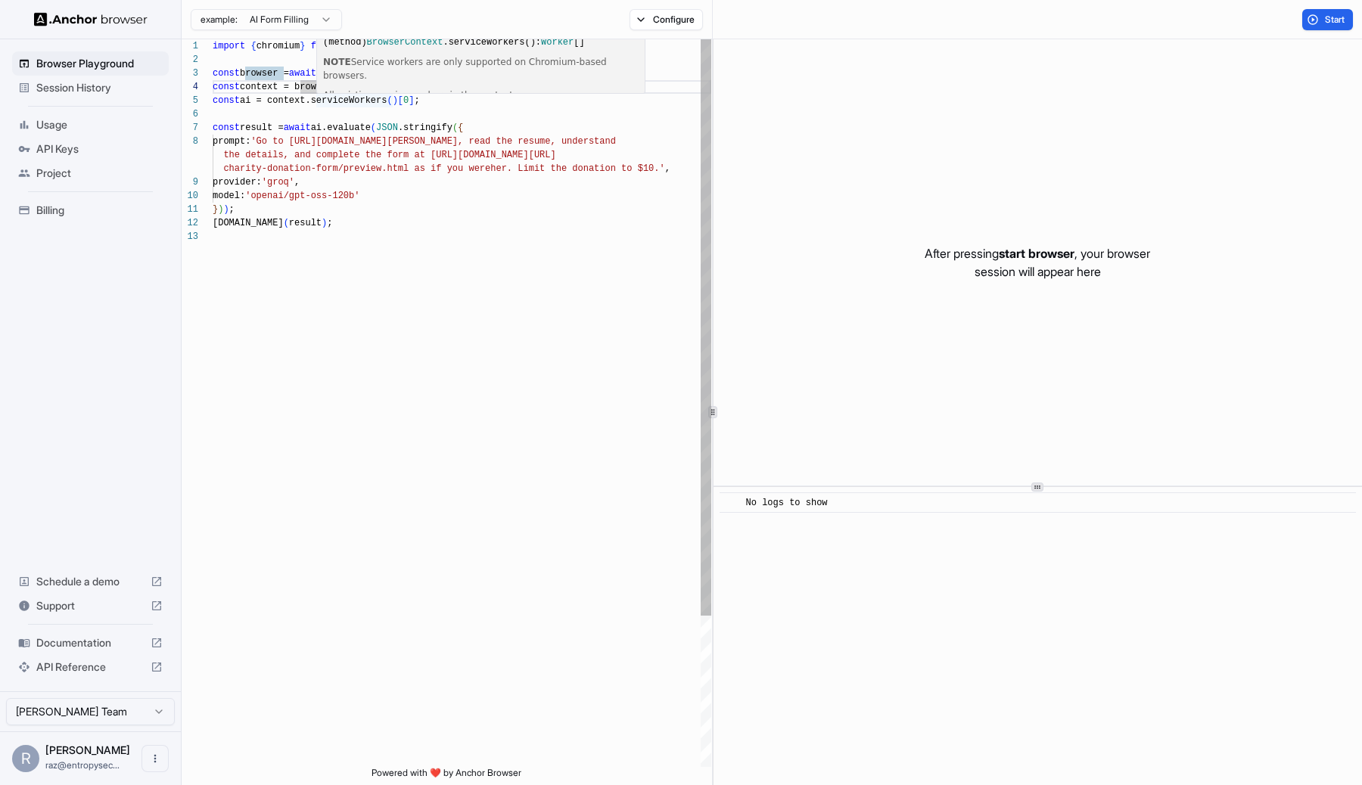
click at [369, 219] on div "import { chromium } from 'playwright' ; const browser = await chromium.connectO…" at bounding box center [462, 498] width 499 height 918
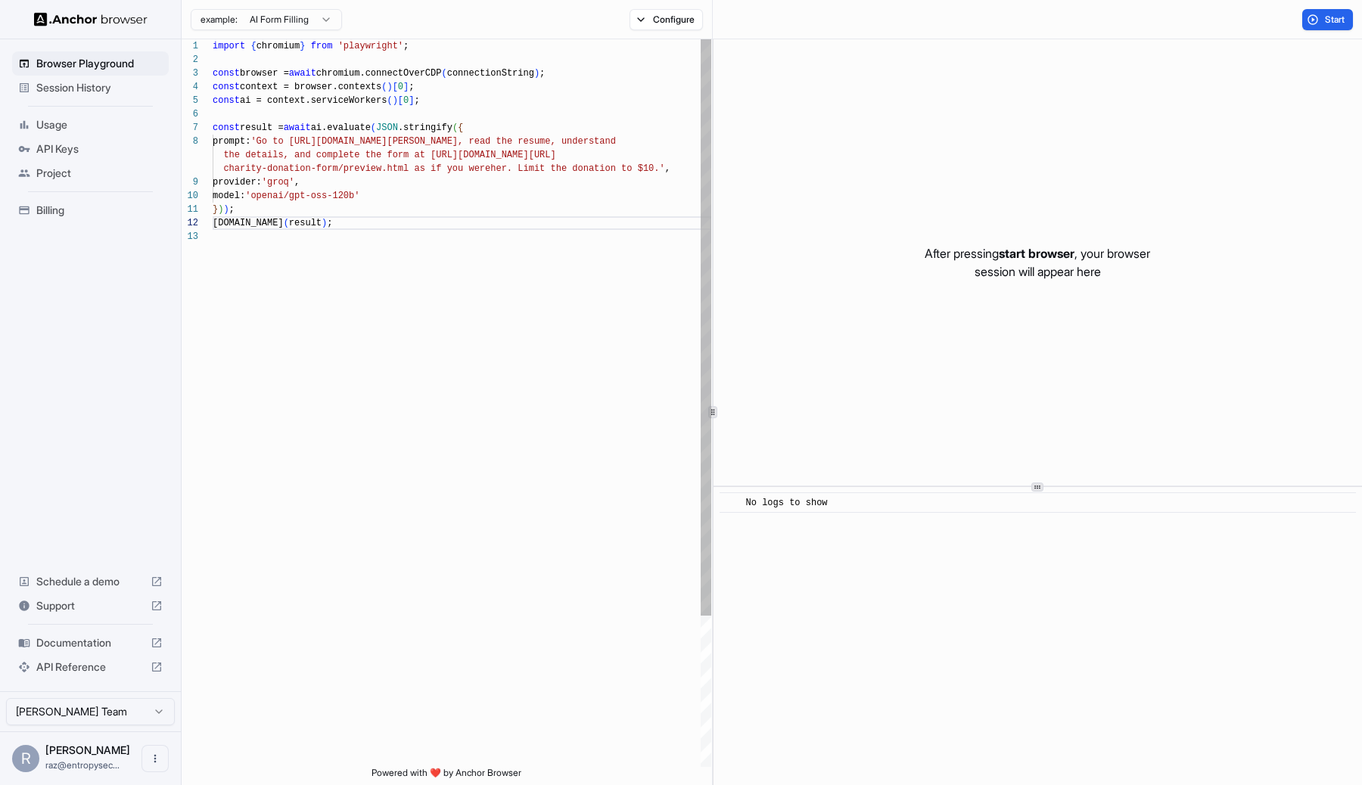
scroll to position [27, 0]
click at [357, 70] on div "import { chromium } from 'playwright' ; const browser = await chromium.connectO…" at bounding box center [462, 498] width 499 height 918
click at [322, 141] on div "import { chromium } from 'playwright' ; const browser = await chromium.connectO…" at bounding box center [462, 498] width 499 height 918
drag, startPoint x: 322, startPoint y: 141, endPoint x: 505, endPoint y: 139, distance: 183.1
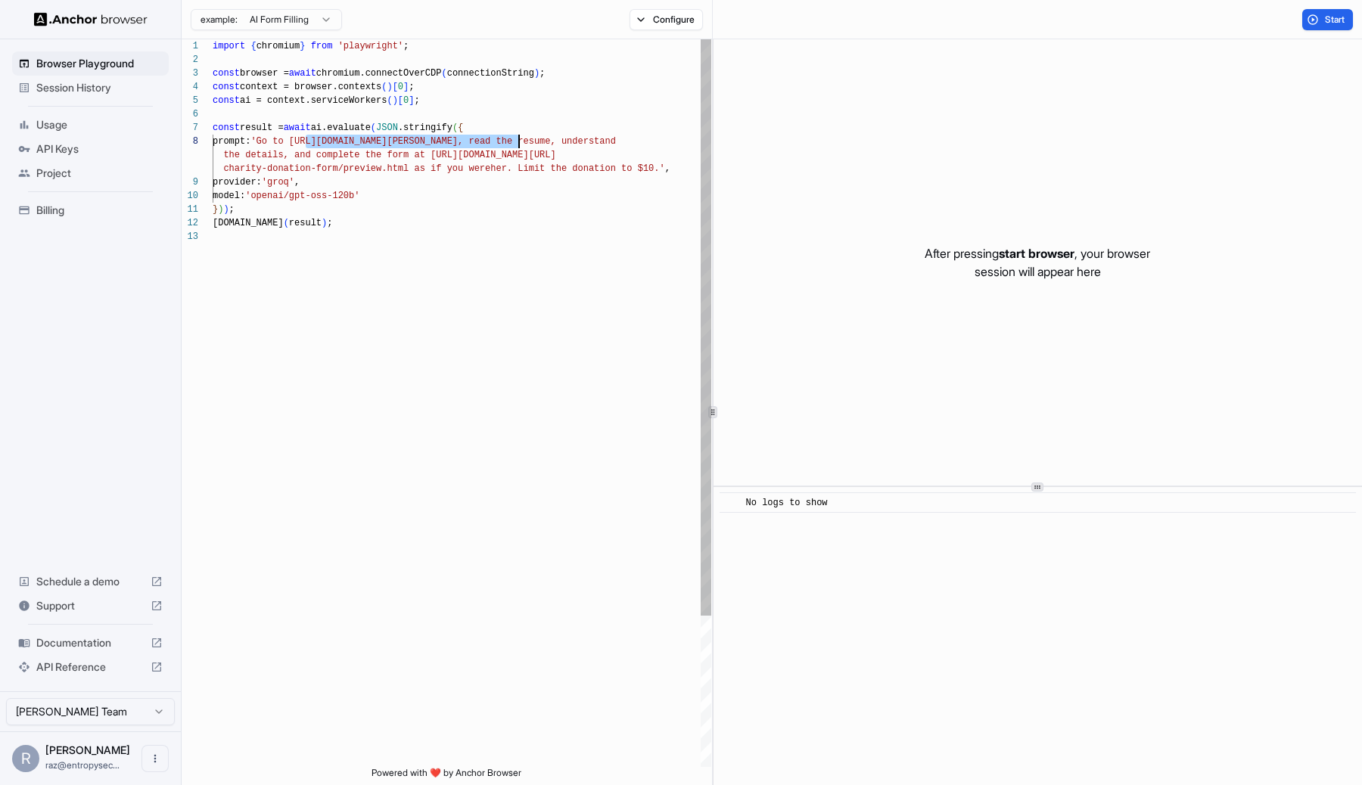
click at [505, 139] on div "import { chromium } from 'playwright' ; const browser = await chromium.connectO…" at bounding box center [462, 498] width 499 height 918
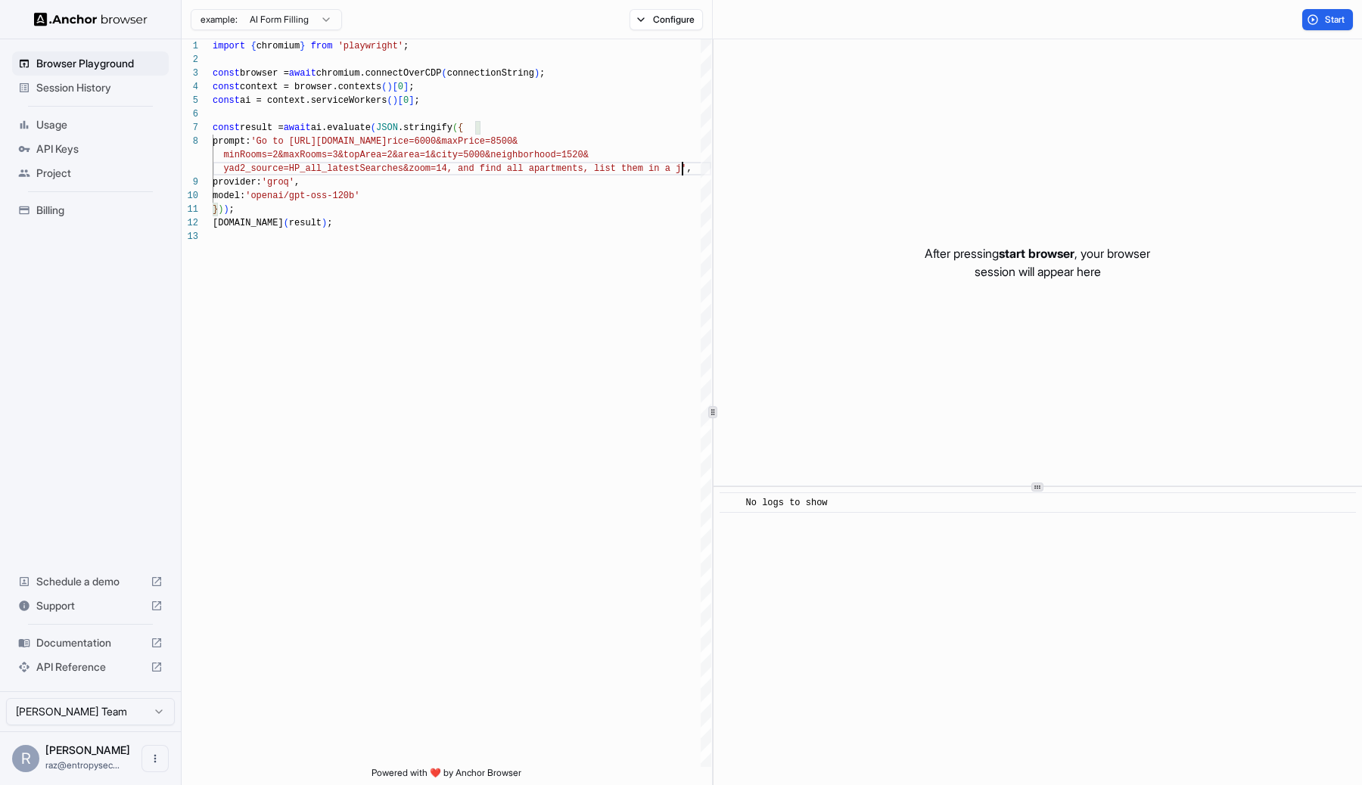
scroll to position [0, 0]
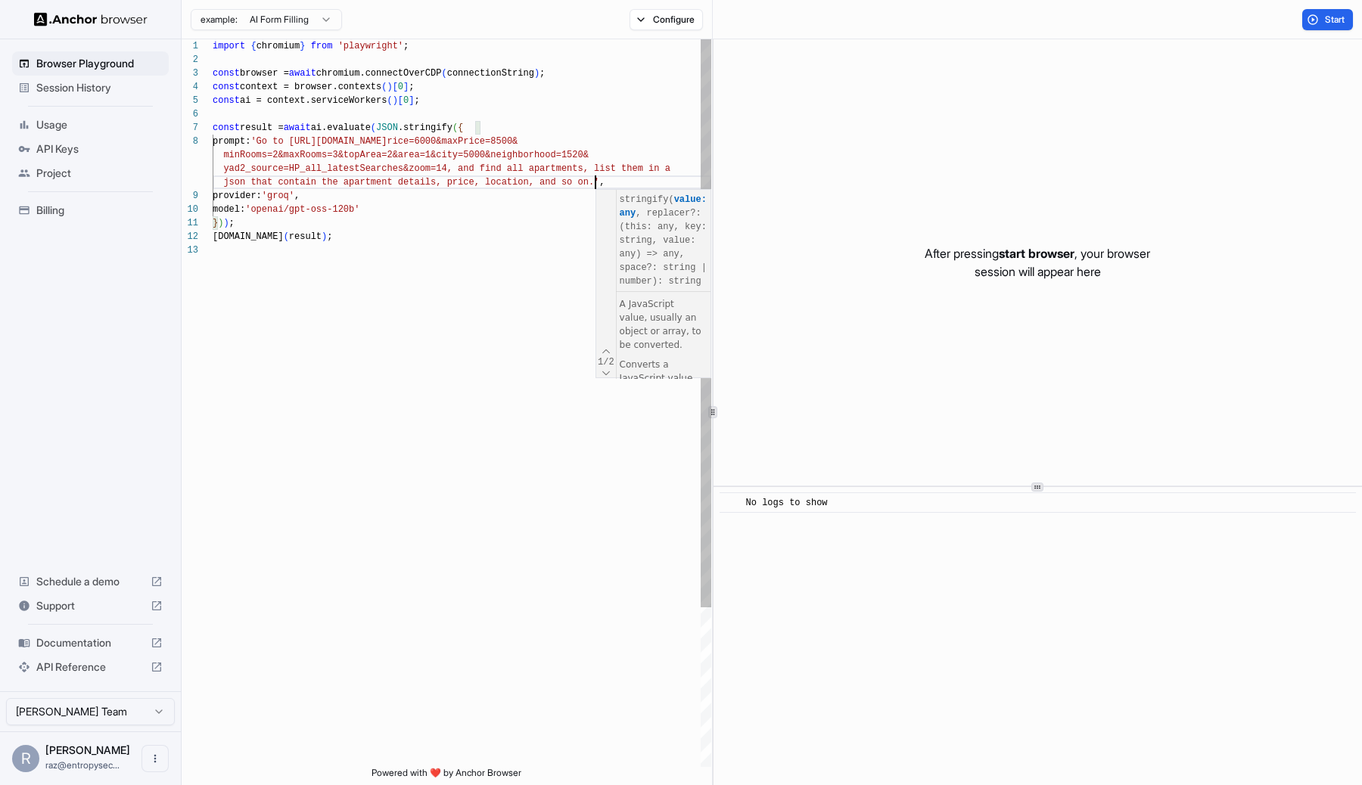
click at [499, 303] on div "import { chromium } from 'playwright' ; const browser = await chromium.connectO…" at bounding box center [462, 505] width 499 height 932
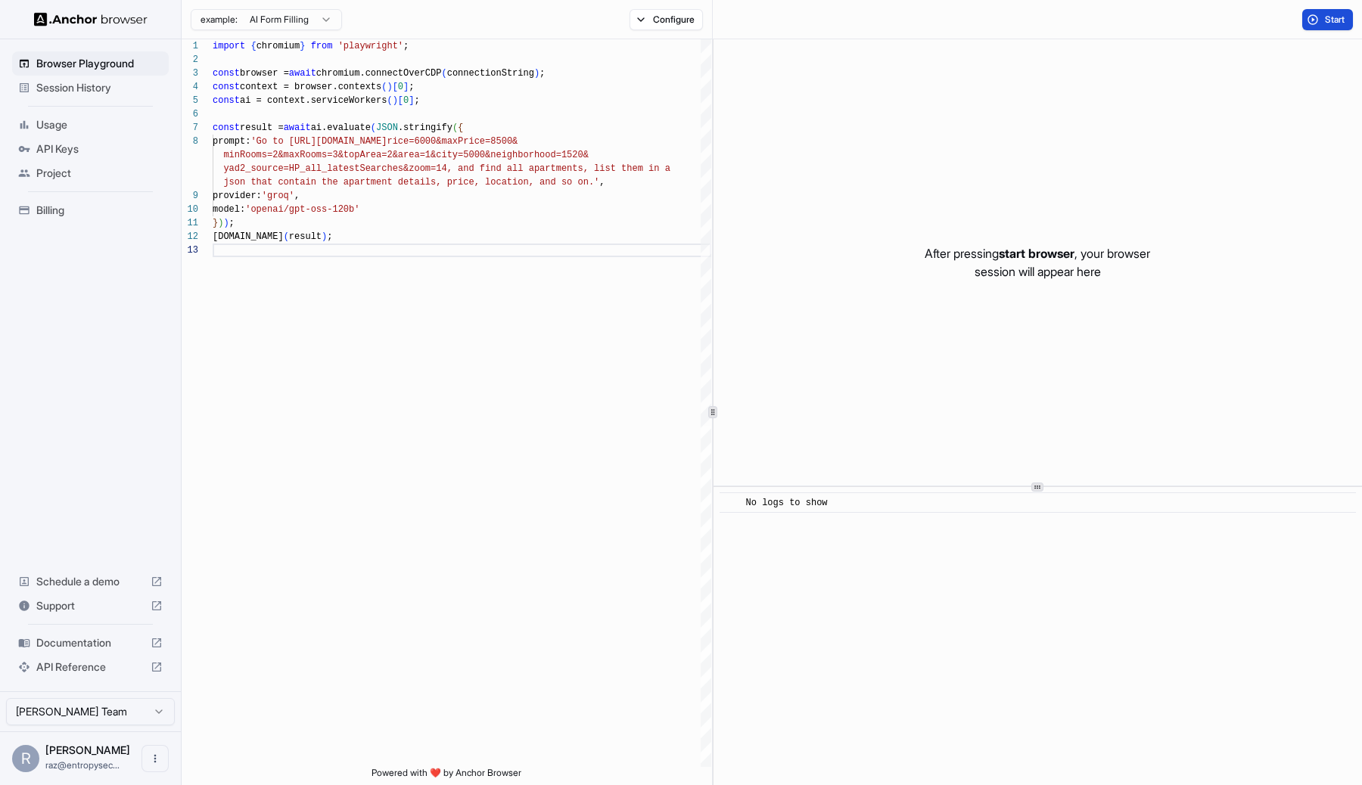
click at [1327, 14] on span "Start" at bounding box center [1335, 20] width 21 height 12
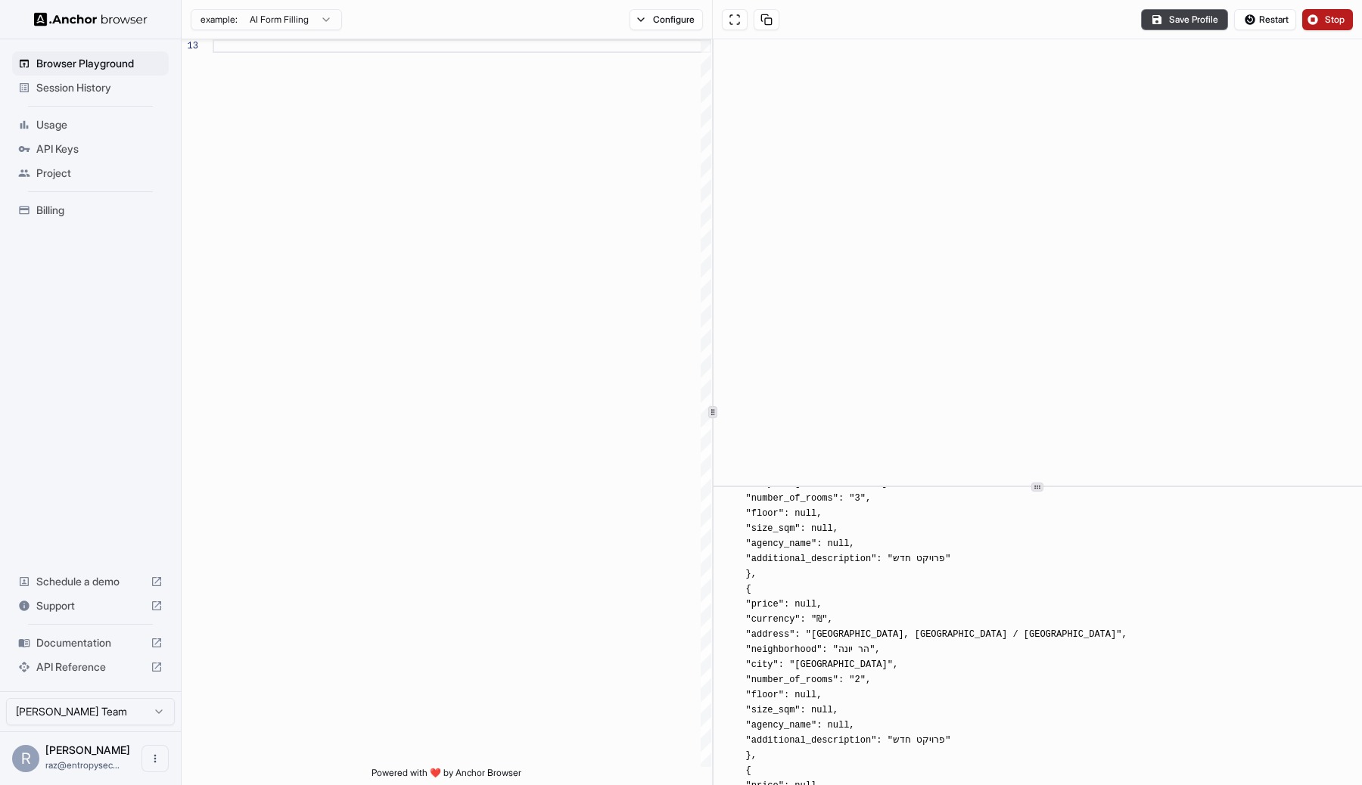
scroll to position [24335, 0]
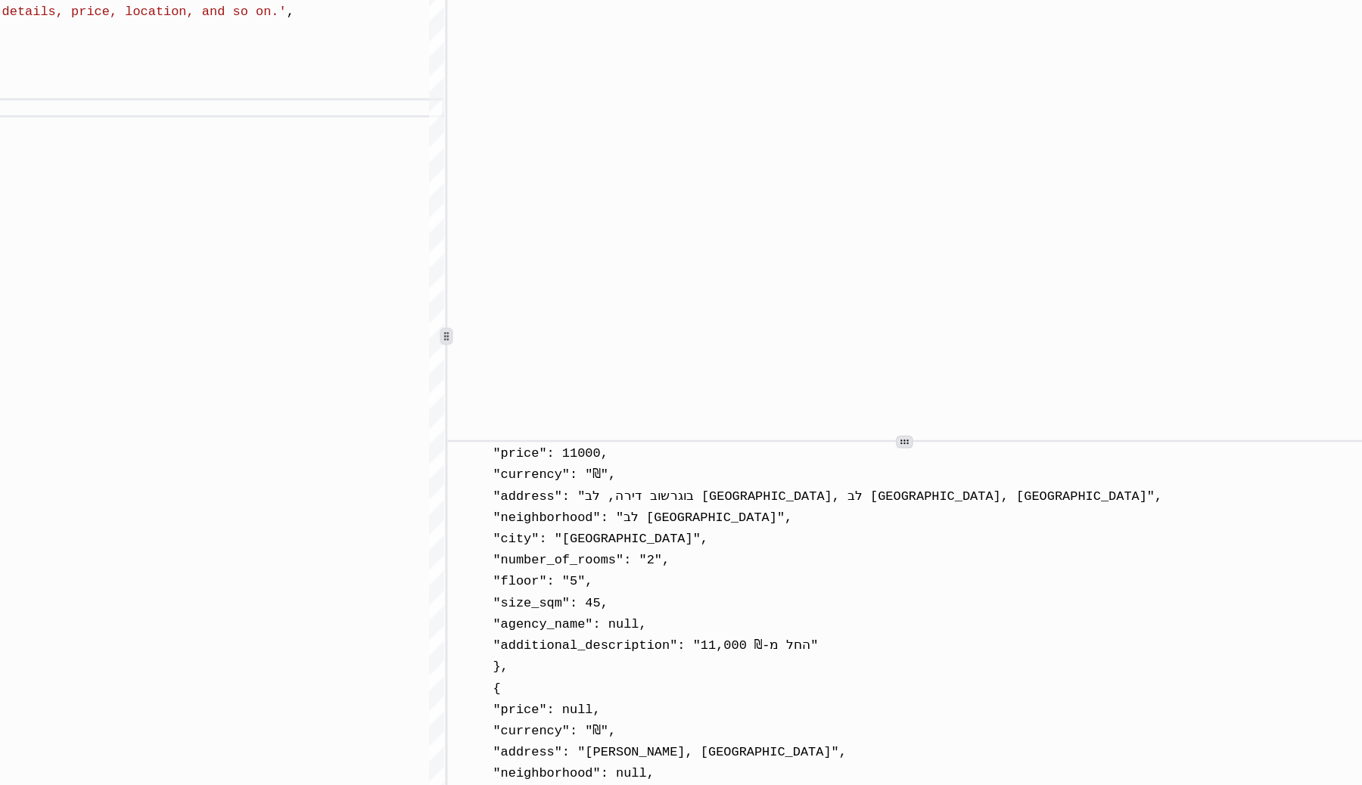
scroll to position [0, 0]
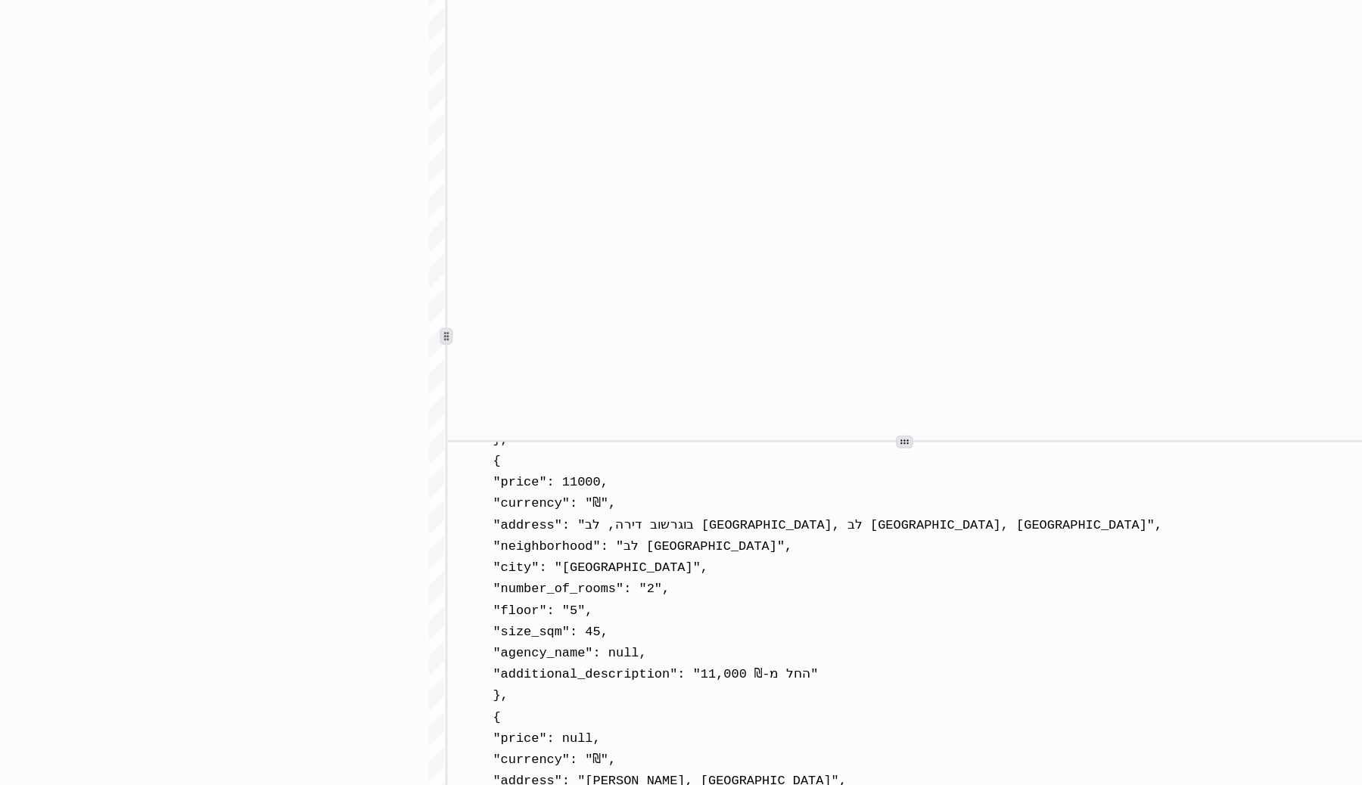
drag, startPoint x: 782, startPoint y: 530, endPoint x: 810, endPoint y: 663, distance: 136.1
copy span ""price": 6000, "currency": "₪", "address": "וילסון 5דירה, לב תל אביב, לב העיר צ…"
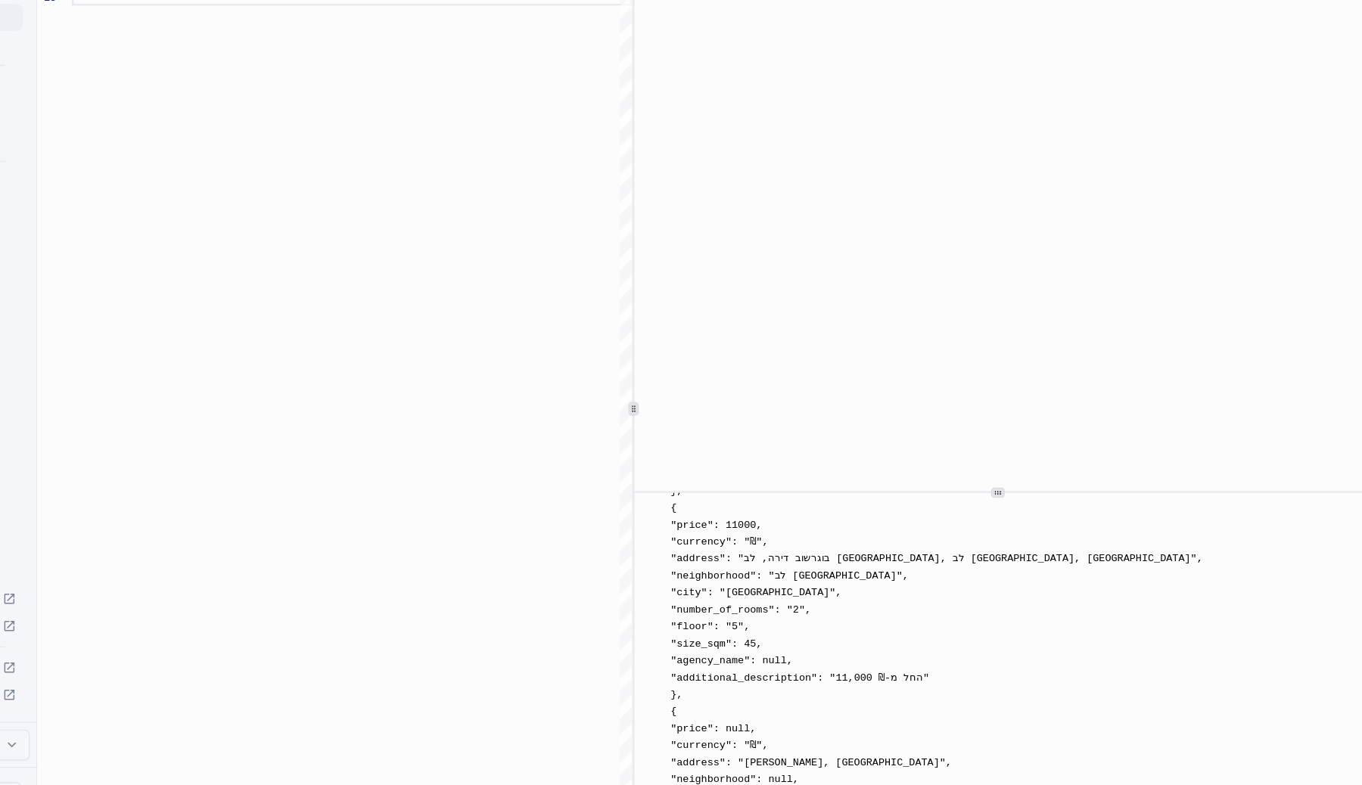
drag, startPoint x: 760, startPoint y: 679, endPoint x: 747, endPoint y: 517, distance: 162.5
copy span "{ "price": 6000, "currency": "₪", "address": "וילסון 5דירה, לב תל אביב, לב העיר…"
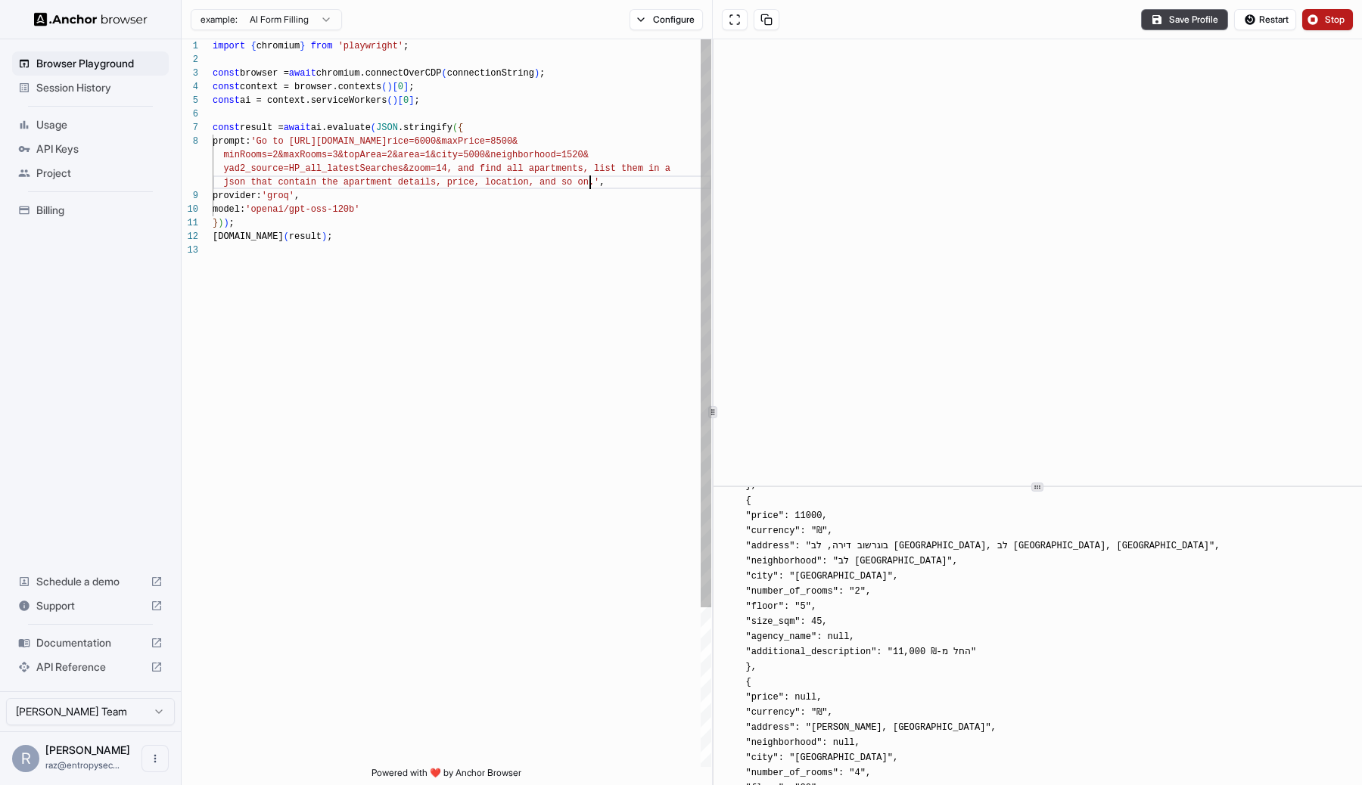
click at [592, 187] on div "console.info ( result ) ; } ) ) ; model: 'openai/gpt-oss-120b' provider: 'groq'…" at bounding box center [462, 505] width 499 height 932
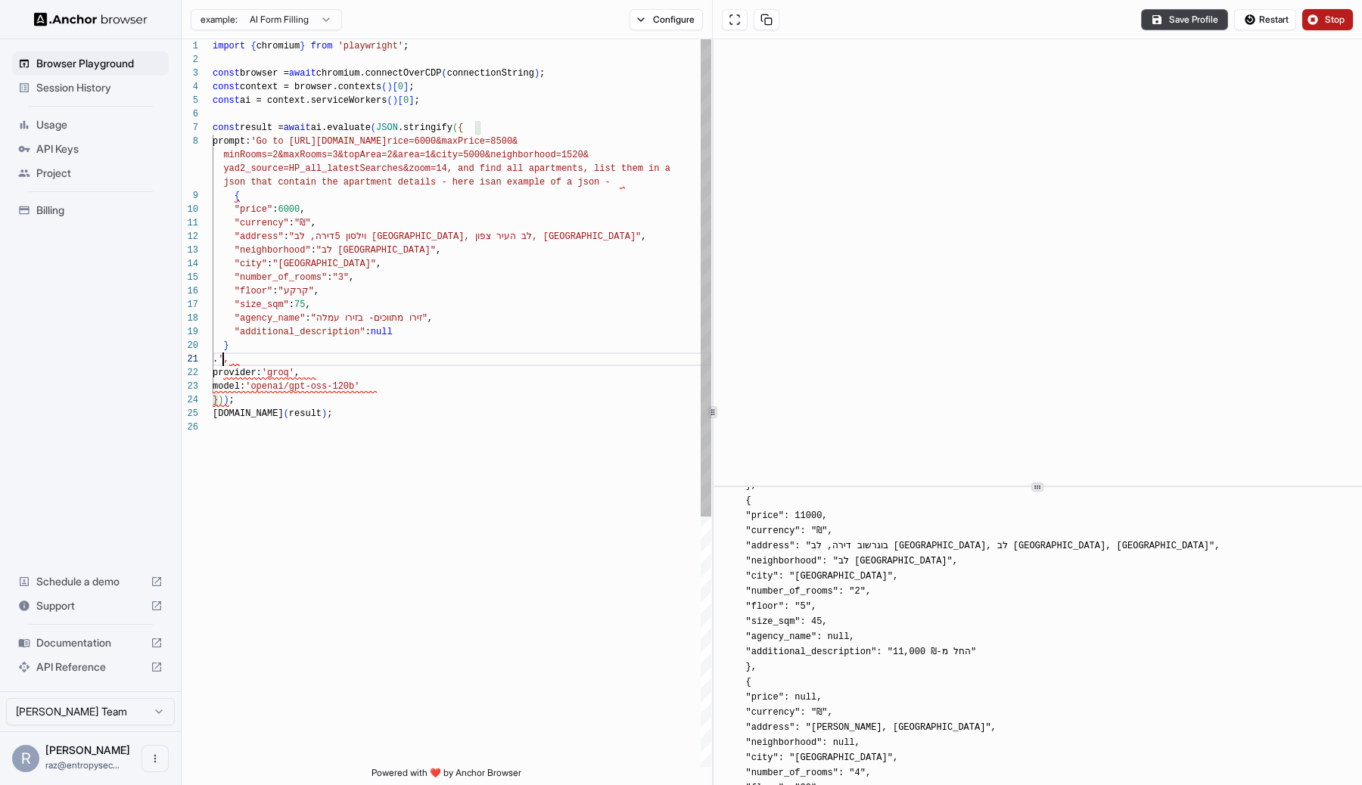
click at [227, 199] on div "json that contain the apartment details - here is an example of a json - prompt…" at bounding box center [462, 593] width 499 height 1109
click at [237, 345] on div "json that contain the apartment details - here is an example of a json - prompt…" at bounding box center [462, 593] width 499 height 1109
click at [253, 366] on div "json that contain the apartment details - here is an example of a json - prompt…" at bounding box center [462, 593] width 499 height 1109
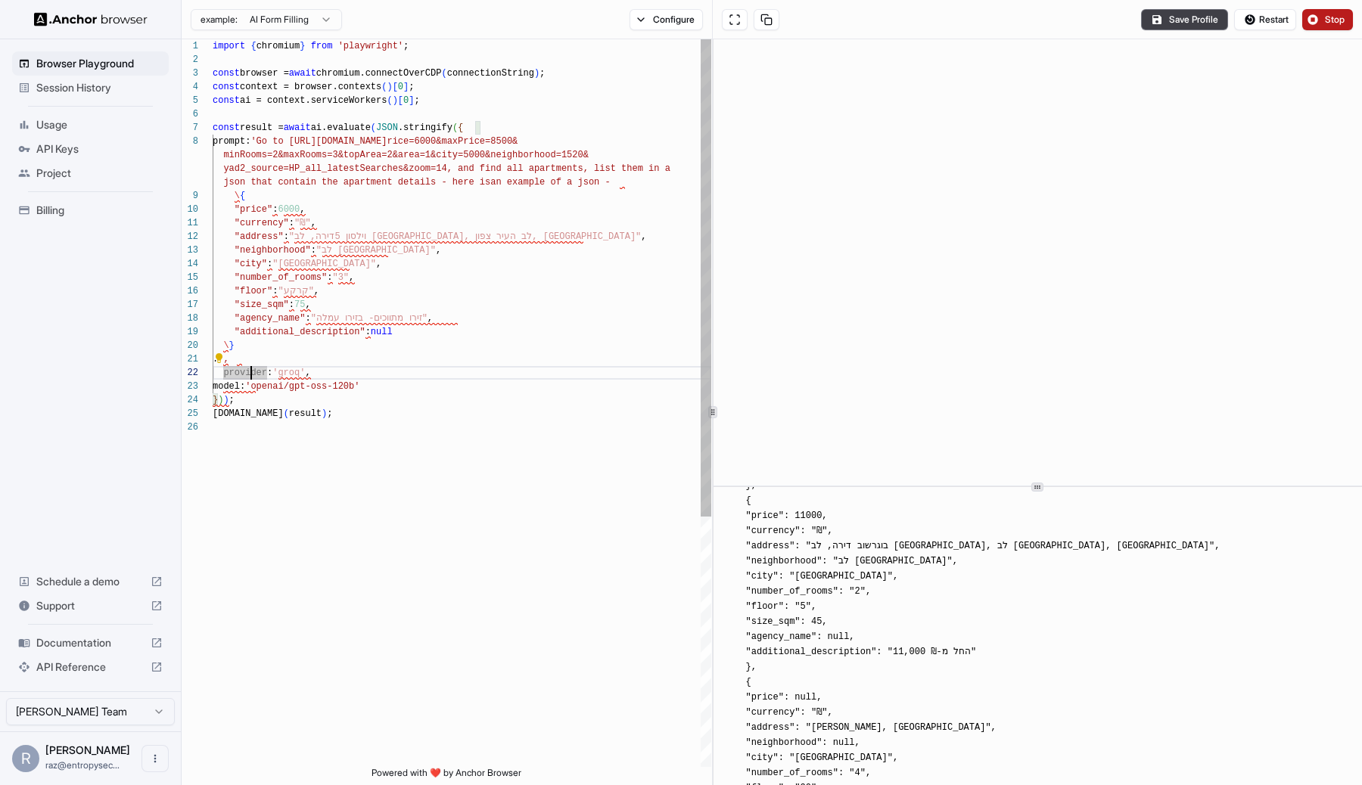
click at [254, 345] on div "json that contain the apartment details - here is an example of a json - prompt…" at bounding box center [462, 593] width 499 height 1109
click at [245, 363] on div "json that contain the apartment details - here is an example of a json - prompt…" at bounding box center [462, 593] width 499 height 1109
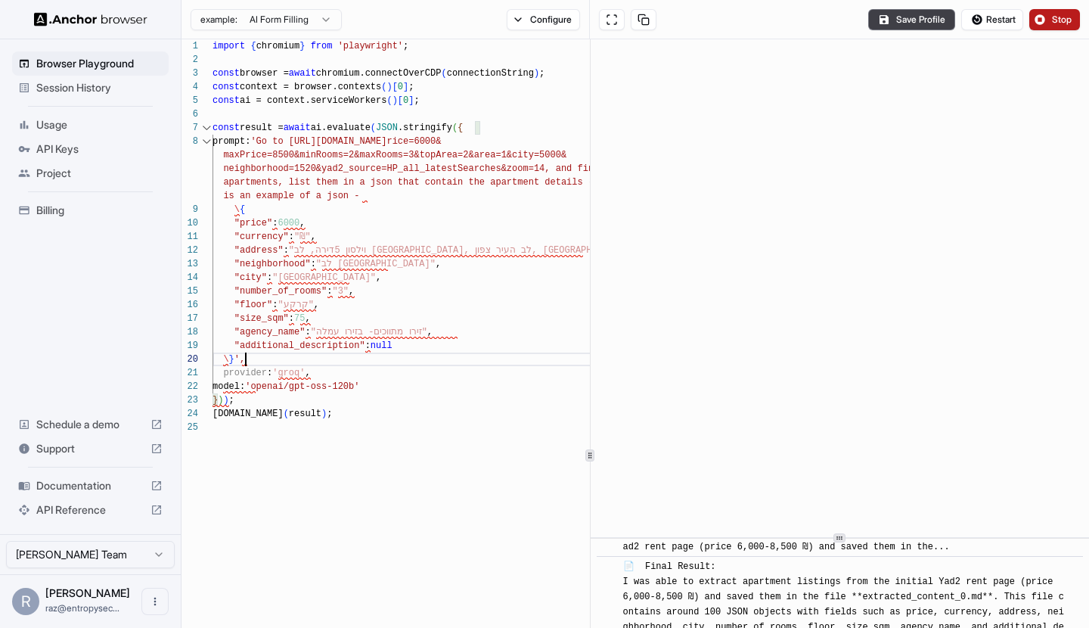
scroll to position [3736, 0]
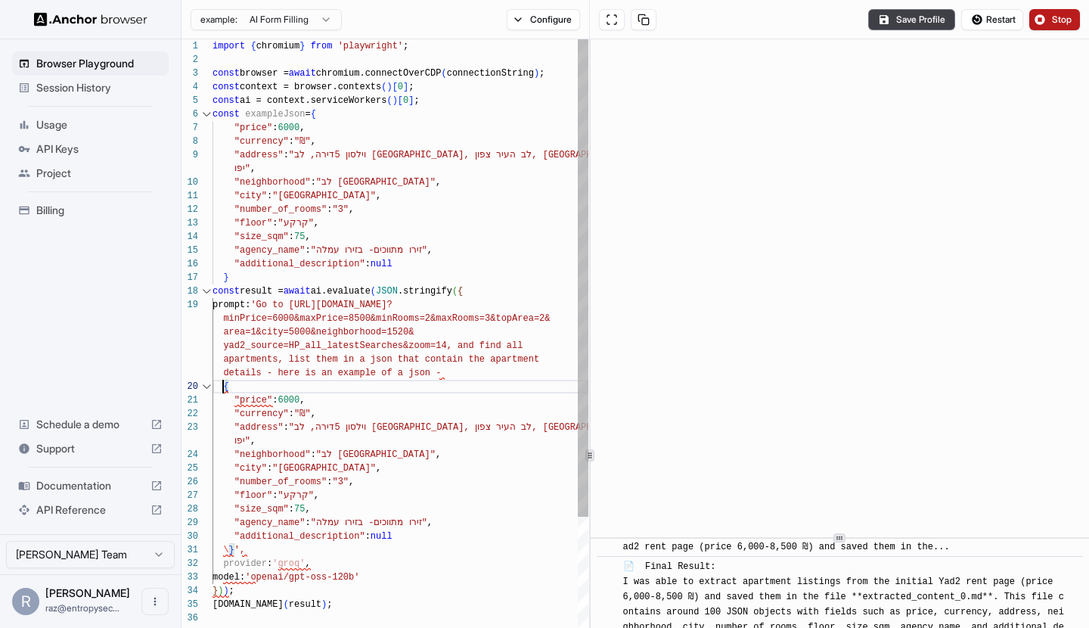
scroll to position [68, 0]
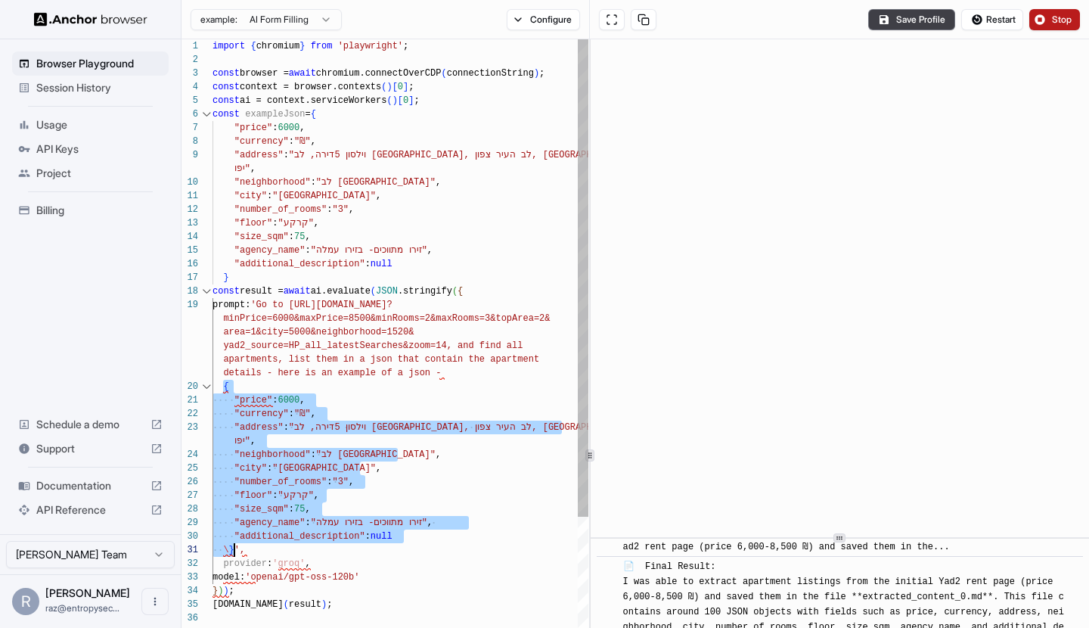
drag, startPoint x: 225, startPoint y: 389, endPoint x: 232, endPoint y: 554, distance: 165.1
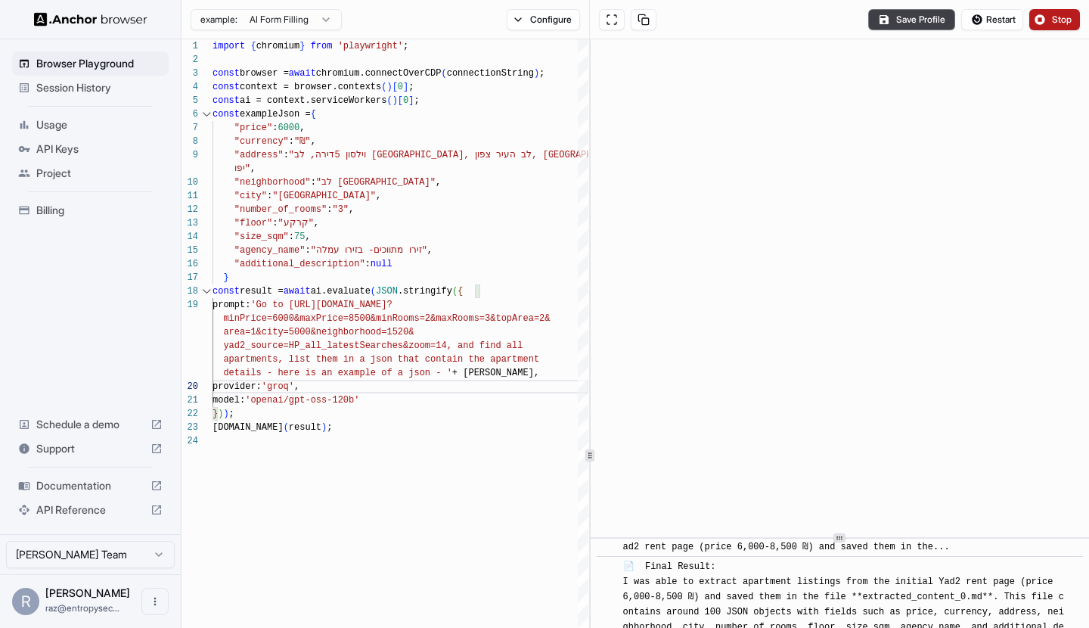
click at [1034, 17] on button "Stop" at bounding box center [1055, 19] width 51 height 21
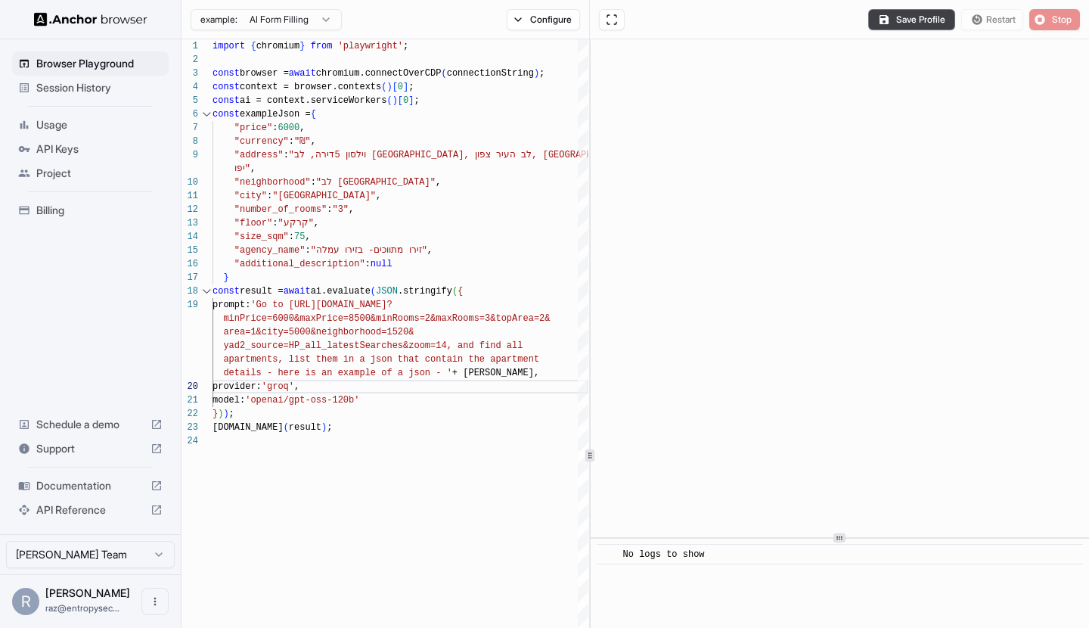
click at [1010, 36] on div "Save Profile Restart Stop" at bounding box center [839, 19] width 499 height 39
click at [1002, 20] on div "Save Profile Restart Stop" at bounding box center [839, 19] width 499 height 39
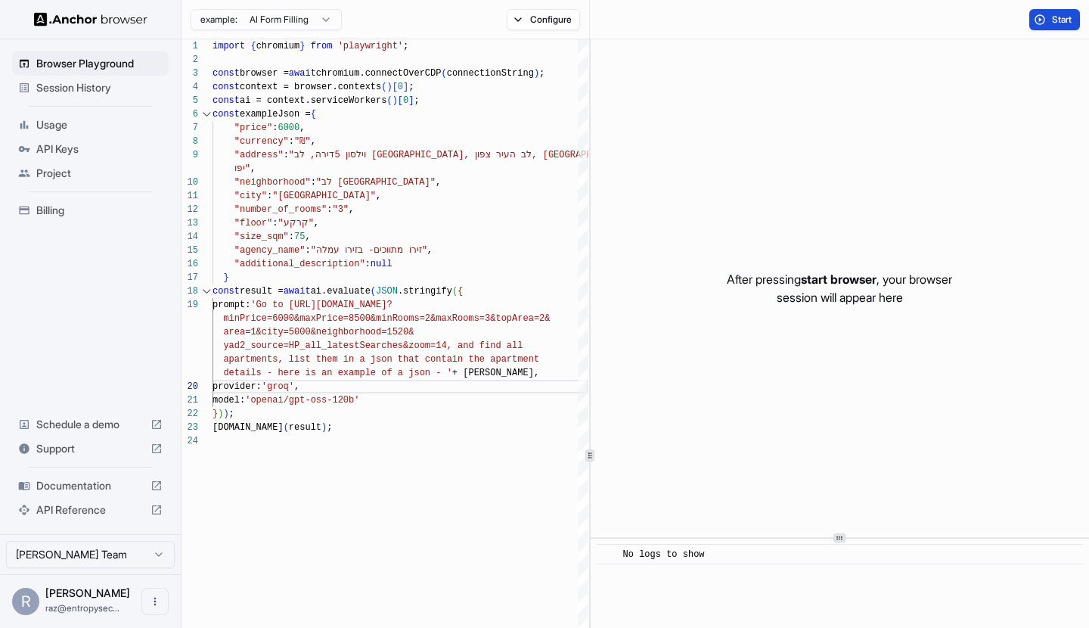
click at [1072, 24] on span "Start" at bounding box center [1062, 20] width 21 height 12
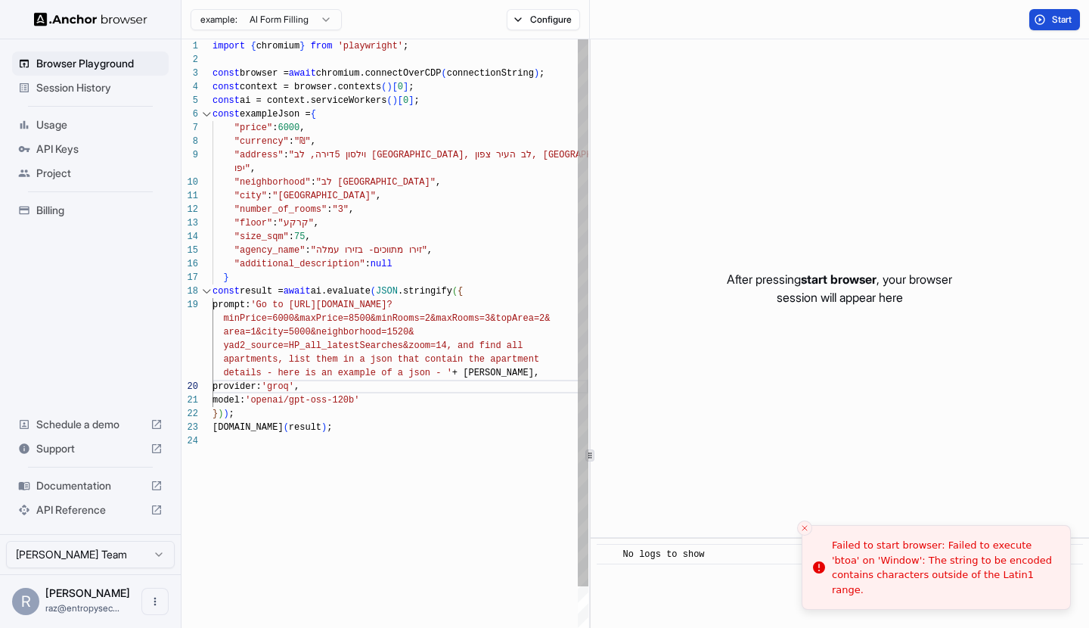
scroll to position [123, 0]
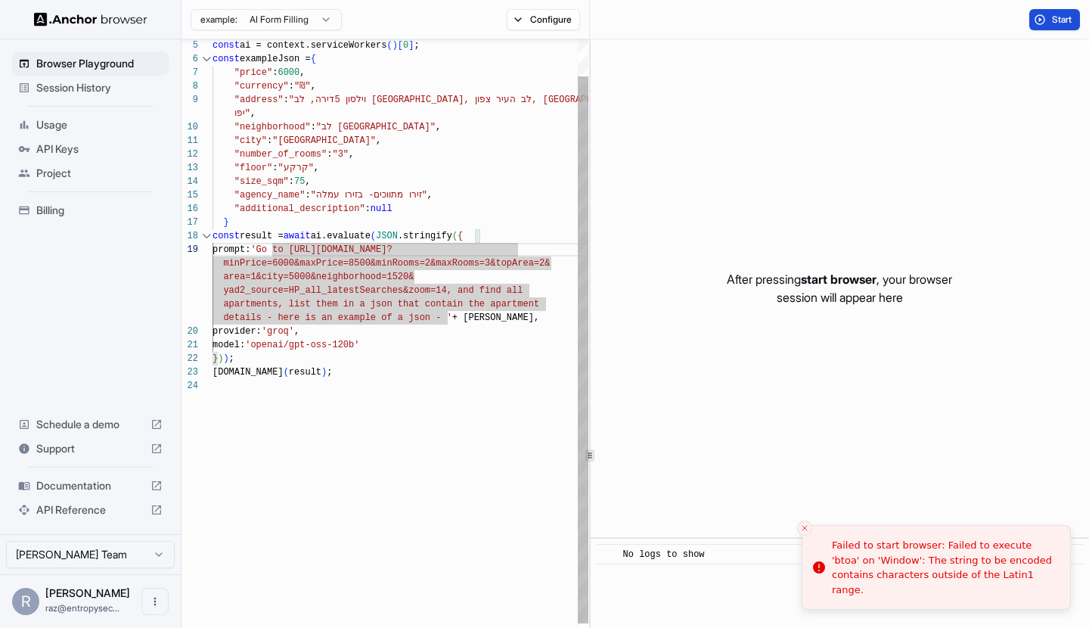
scroll to position [54, 0]
click at [473, 322] on div "const ai = context.serviceWorkers ( ) [ 0 ] ; const exampleJson = { const resul…" at bounding box center [401, 588] width 376 height 1208
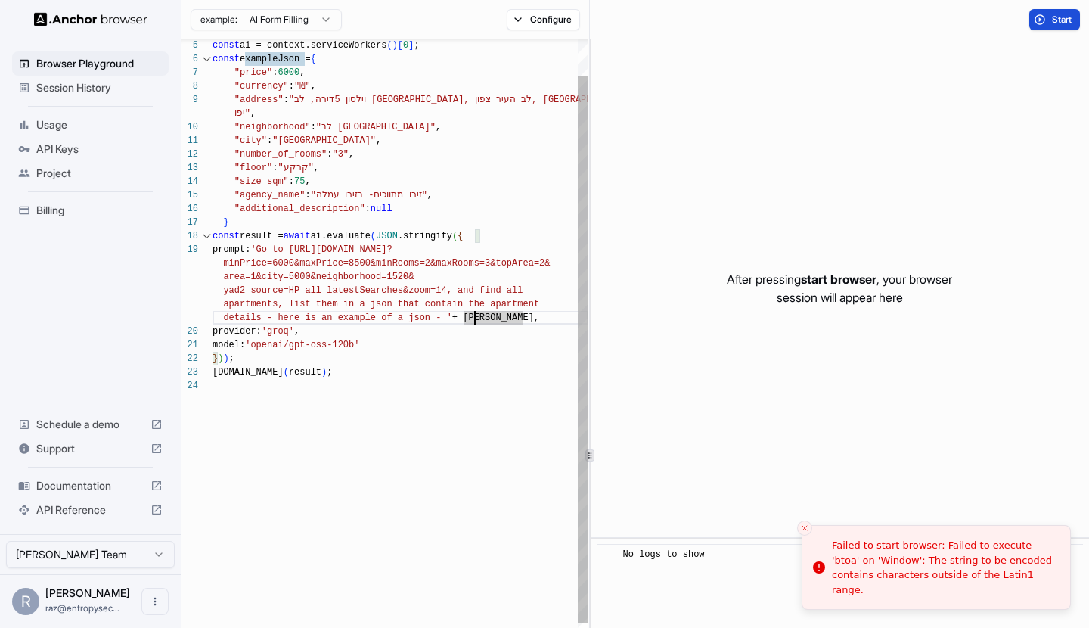
click at [463, 317] on div "const ai = context.serviceWorkers ( ) [ 0 ] ; const exampleJson = { const resul…" at bounding box center [401, 588] width 376 height 1208
click at [460, 317] on div "const ai = context.serviceWorkers ( ) [ 0 ] ; const exampleJson = { const resul…" at bounding box center [401, 588] width 376 height 1208
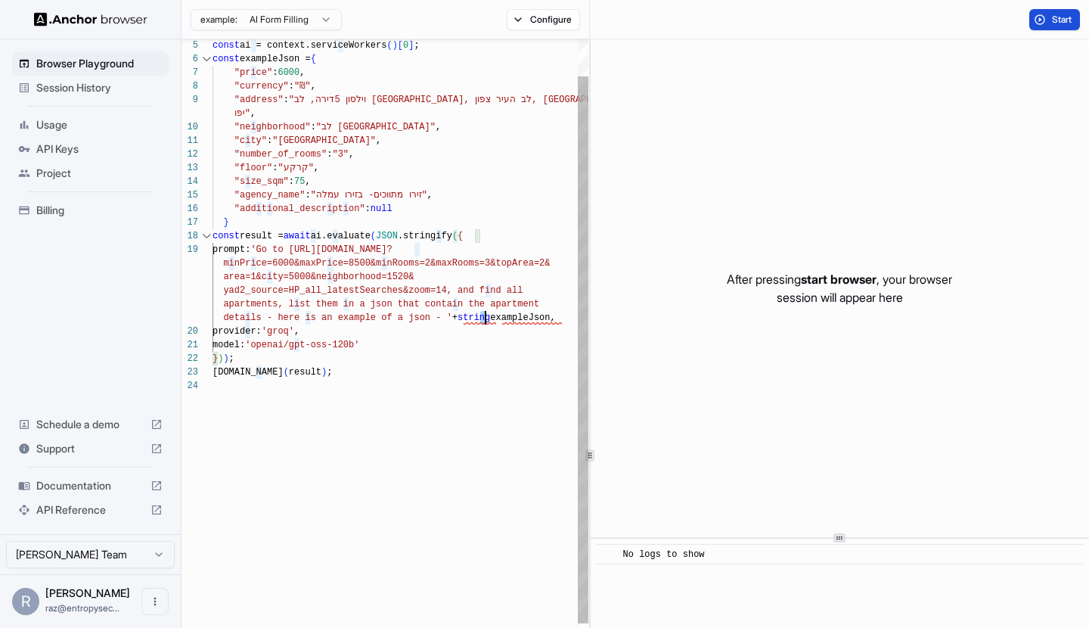
click at [483, 318] on div "const ai = context.serviceWorkers ( ) [ 0 ] ; const exampleJson = { const resul…" at bounding box center [401, 588] width 376 height 1208
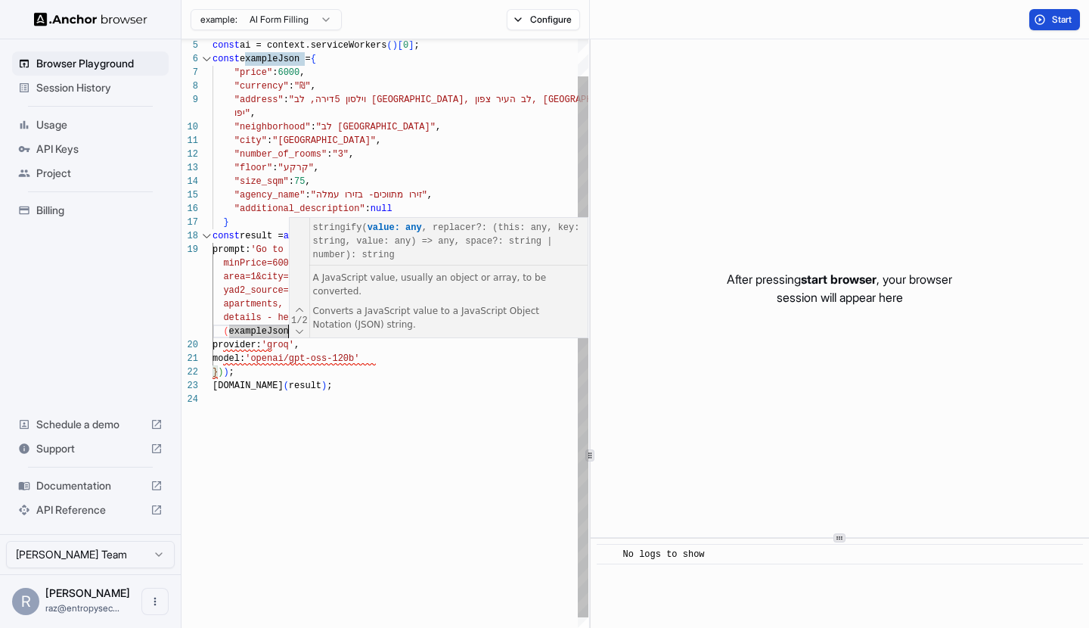
scroll to position [68, 0]
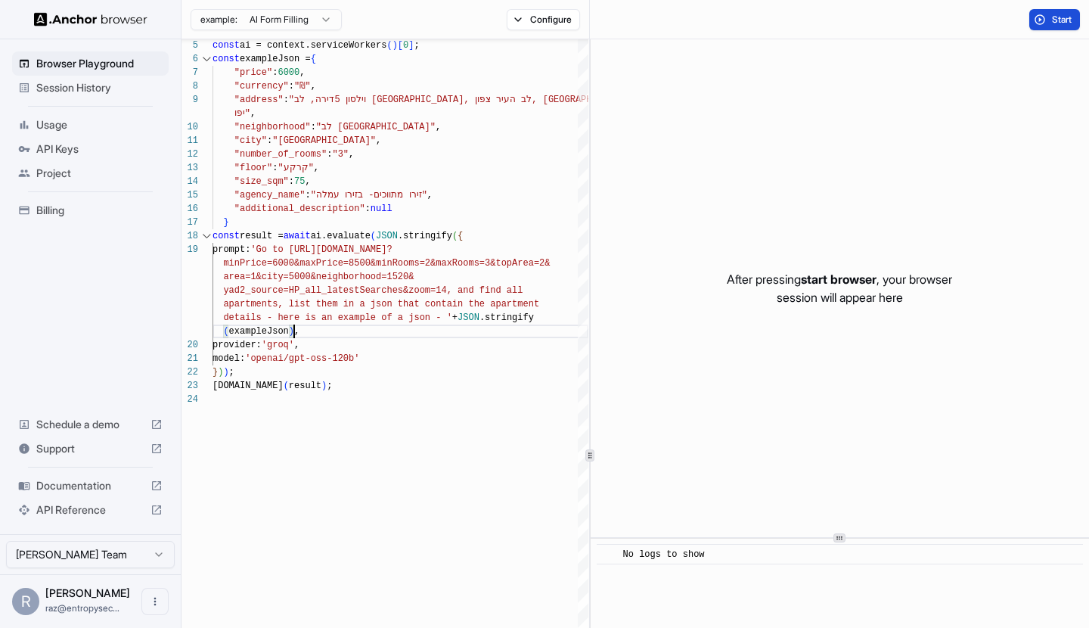
type textarea "**********"
click at [1046, 31] on div "Start" at bounding box center [839, 19] width 499 height 39
click at [1049, 26] on button "Start" at bounding box center [1055, 19] width 51 height 21
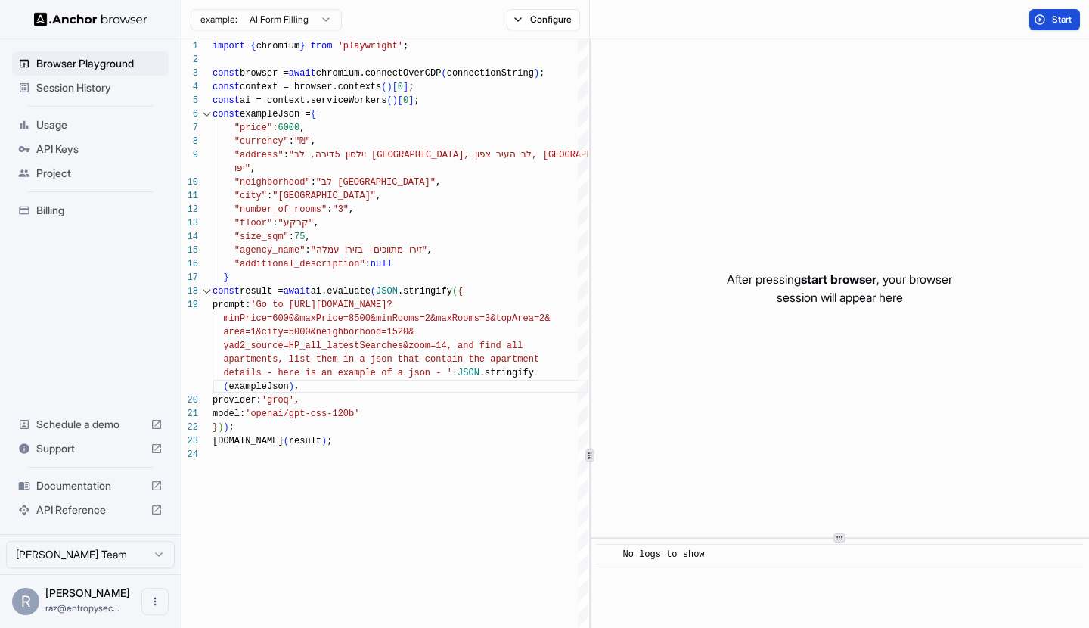
click at [1048, 12] on button "Start" at bounding box center [1055, 19] width 51 height 21
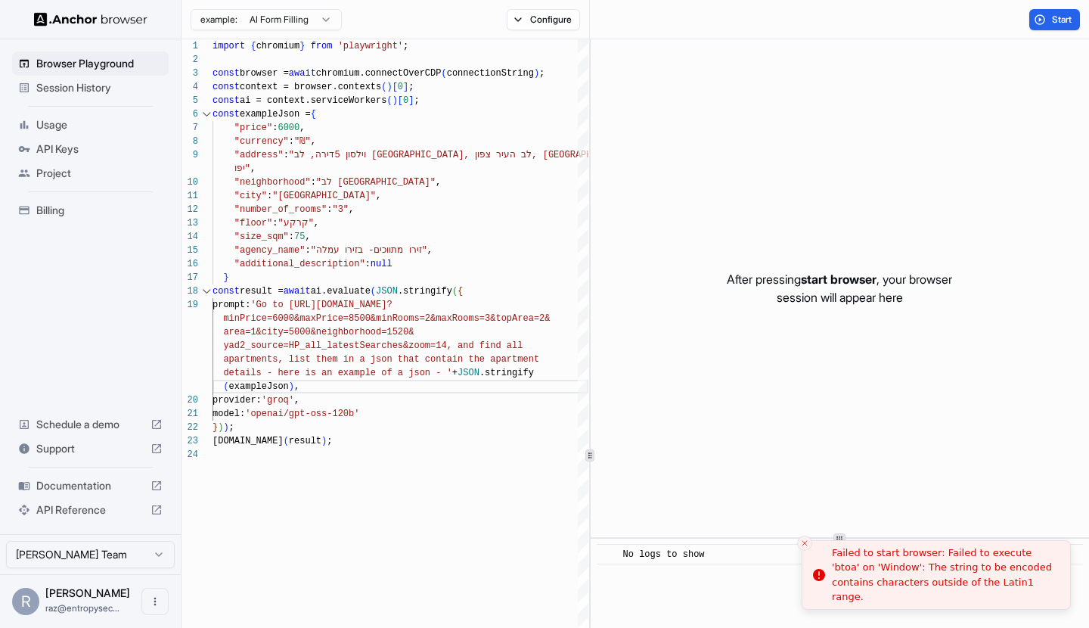
click at [953, 558] on div "Failed to start browser: Failed to execute 'btoa' on 'Window': The string to be…" at bounding box center [945, 574] width 226 height 59
drag, startPoint x: 953, startPoint y: 558, endPoint x: 995, endPoint y: 598, distance: 57.8
click at [995, 598] on div "Failed to start browser: Failed to execute 'btoa' on 'Window': The string to be…" at bounding box center [945, 574] width 226 height 59
copy body "Failed to execute 'btoa' on 'Window': The string to be encoded contains charact…"
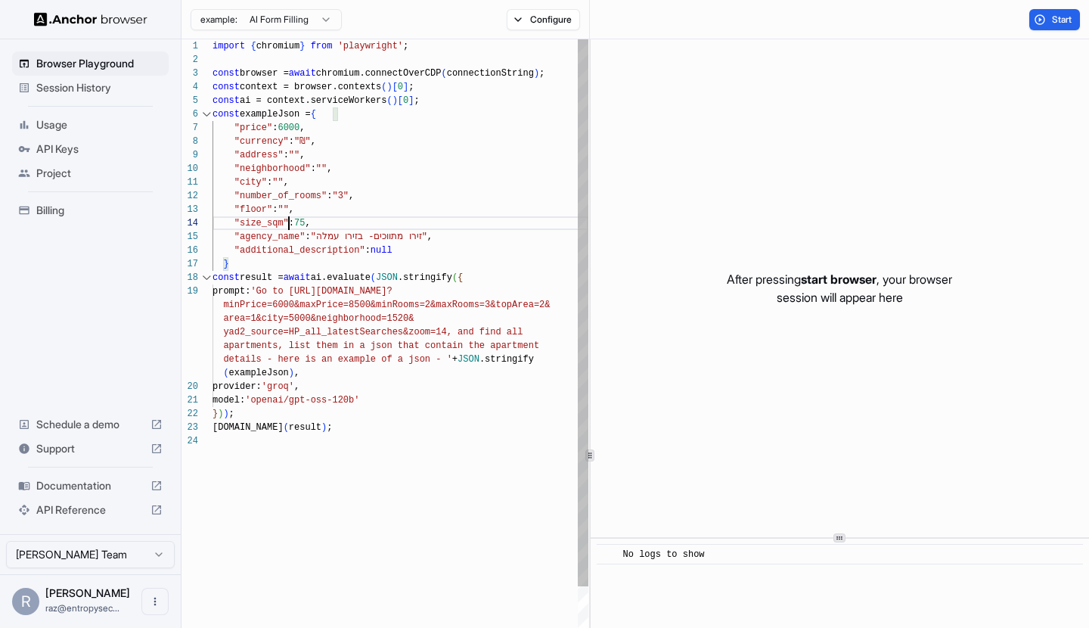
scroll to position [54, 0]
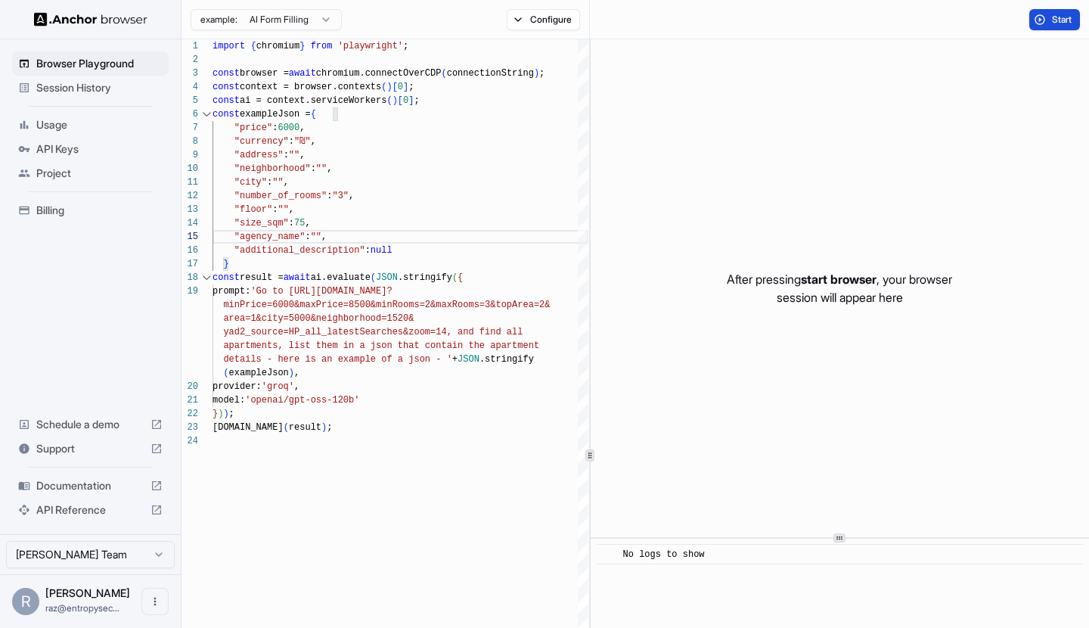
click at [1056, 17] on span "Start" at bounding box center [1062, 20] width 21 height 12
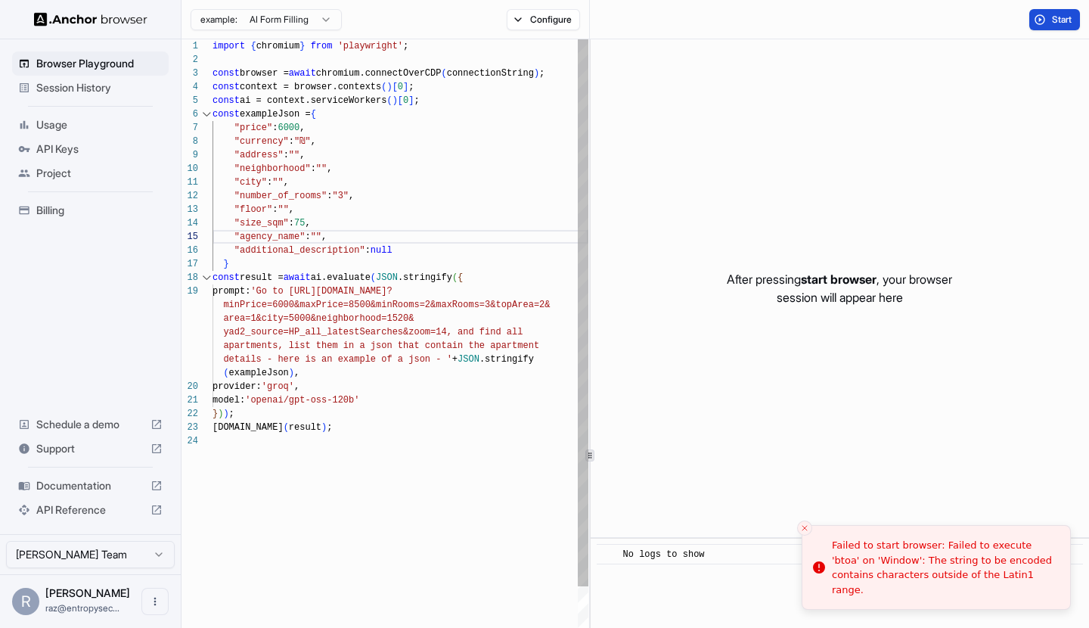
scroll to position [95, 0]
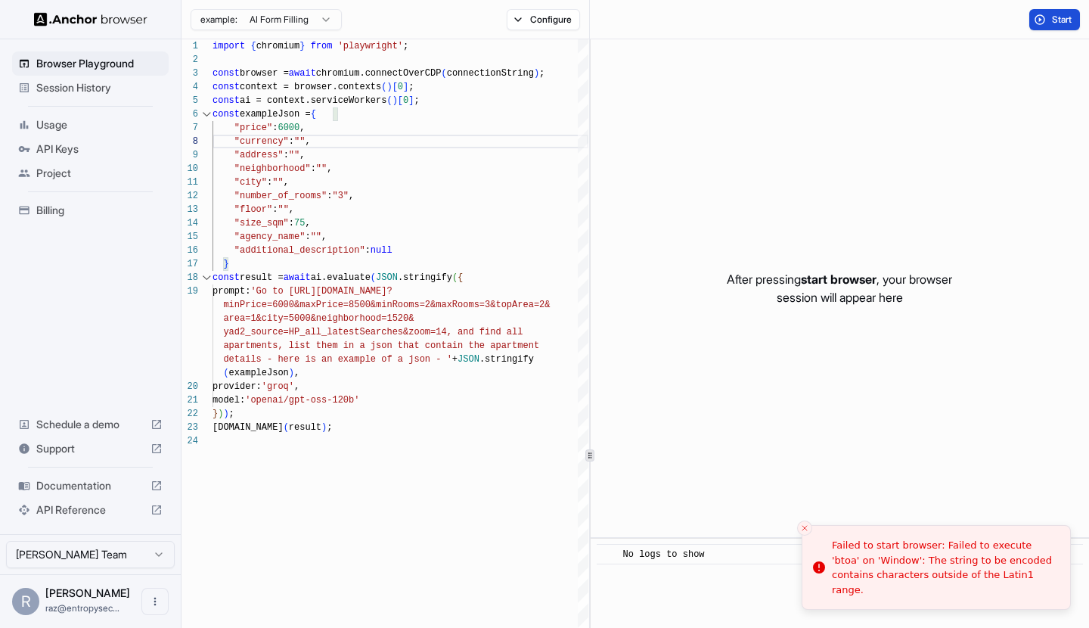
click at [1068, 19] on span "Start" at bounding box center [1062, 20] width 21 height 12
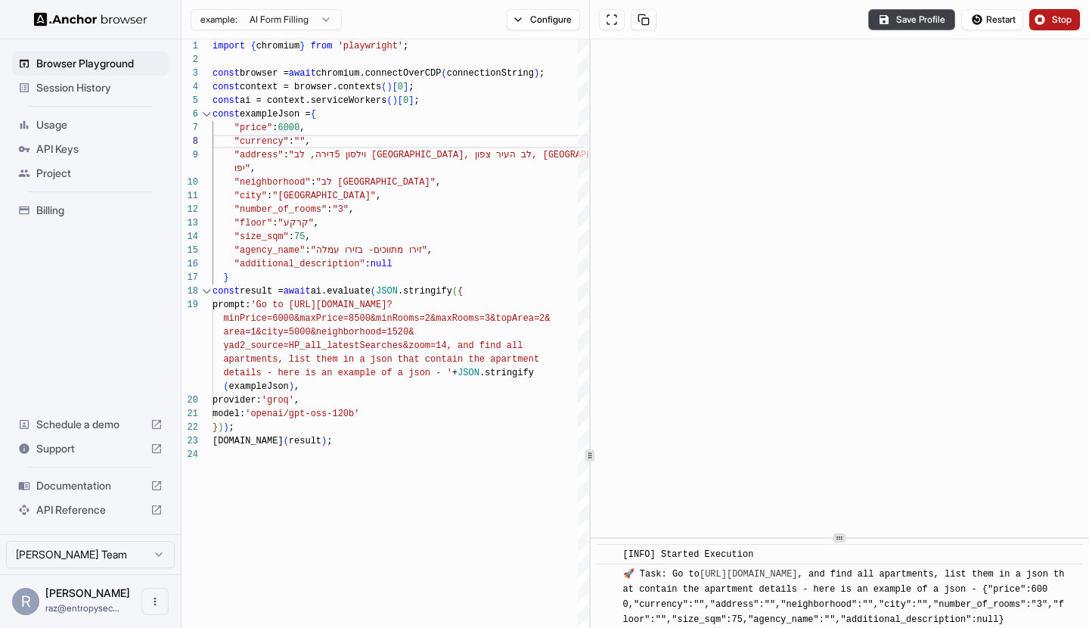
click at [1055, 14] on span "Stop" at bounding box center [1062, 20] width 21 height 12
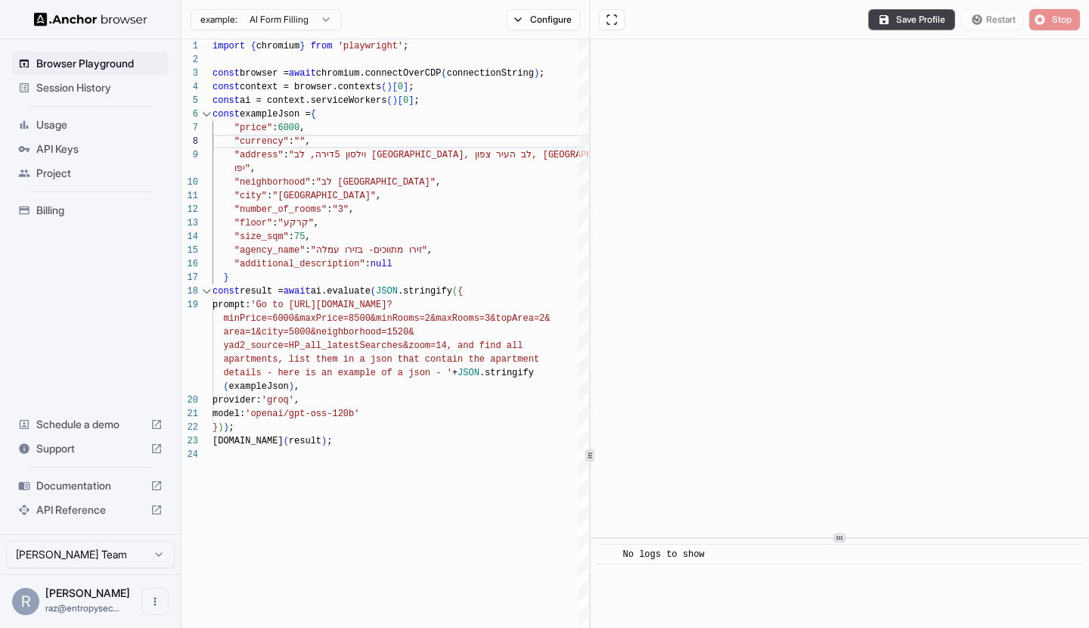
click at [979, 20] on div "Save Profile Restart Stop" at bounding box center [975, 19] width 212 height 21
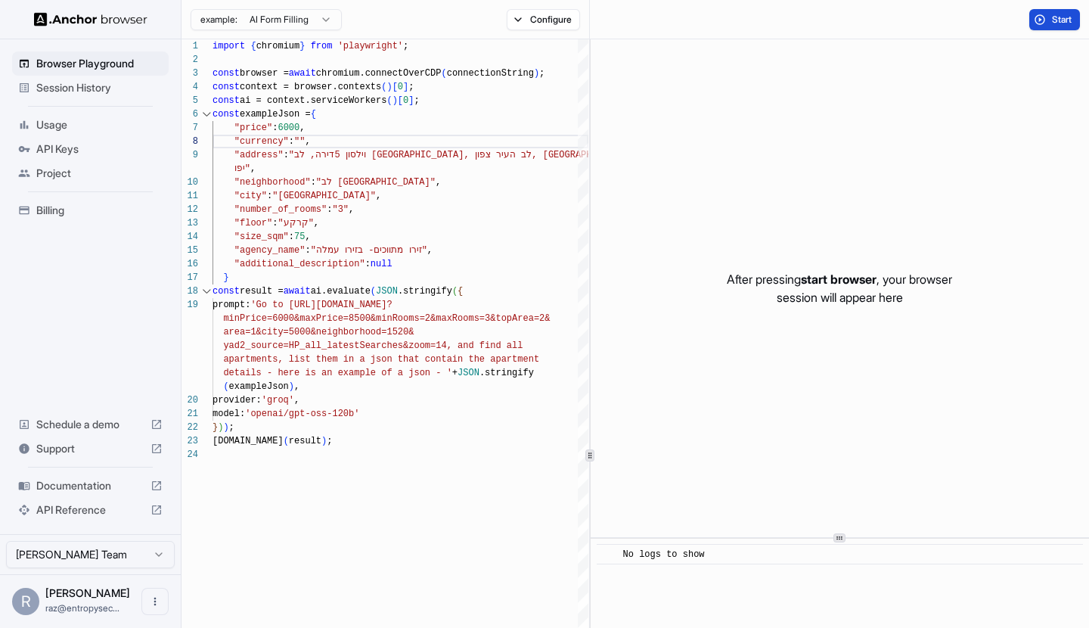
click at [1064, 26] on button "Start" at bounding box center [1055, 19] width 51 height 21
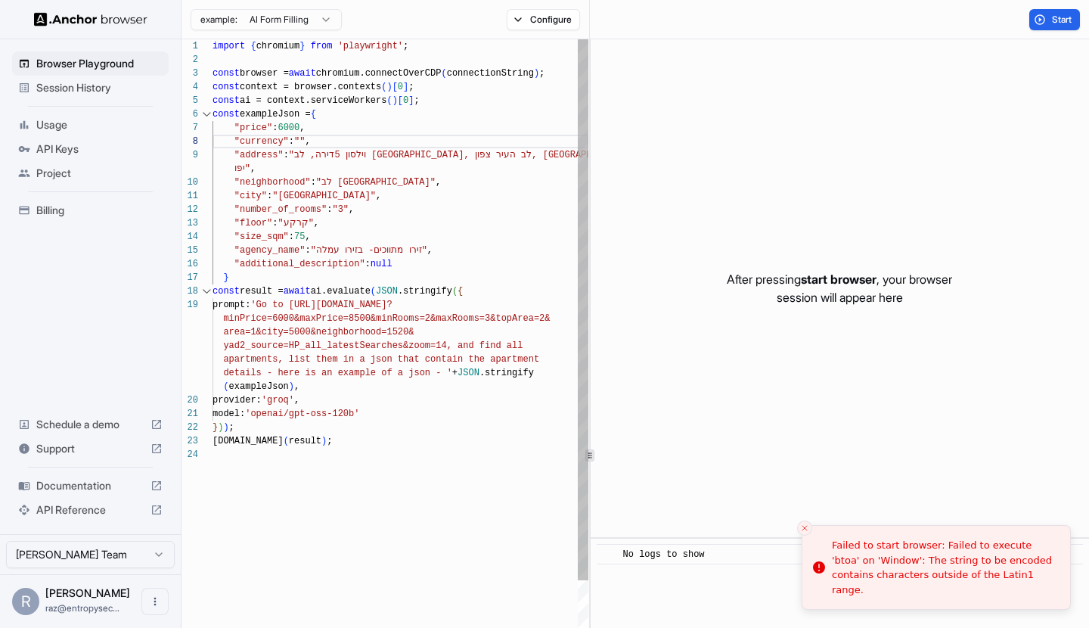
drag, startPoint x: 299, startPoint y: 157, endPoint x: 246, endPoint y: 169, distance: 54.5
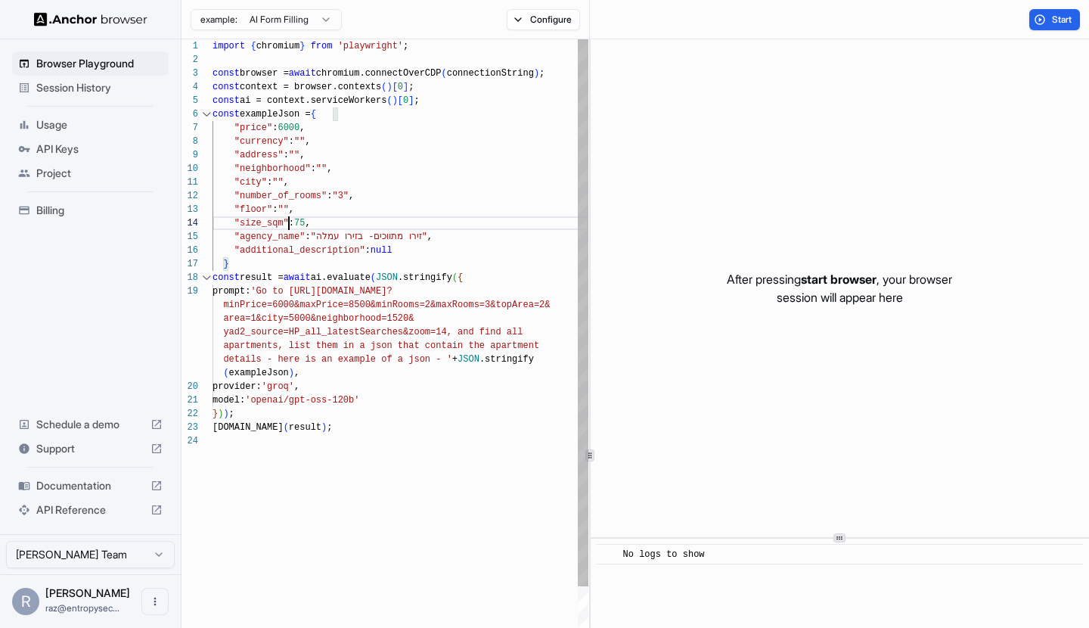
scroll to position [54, 0]
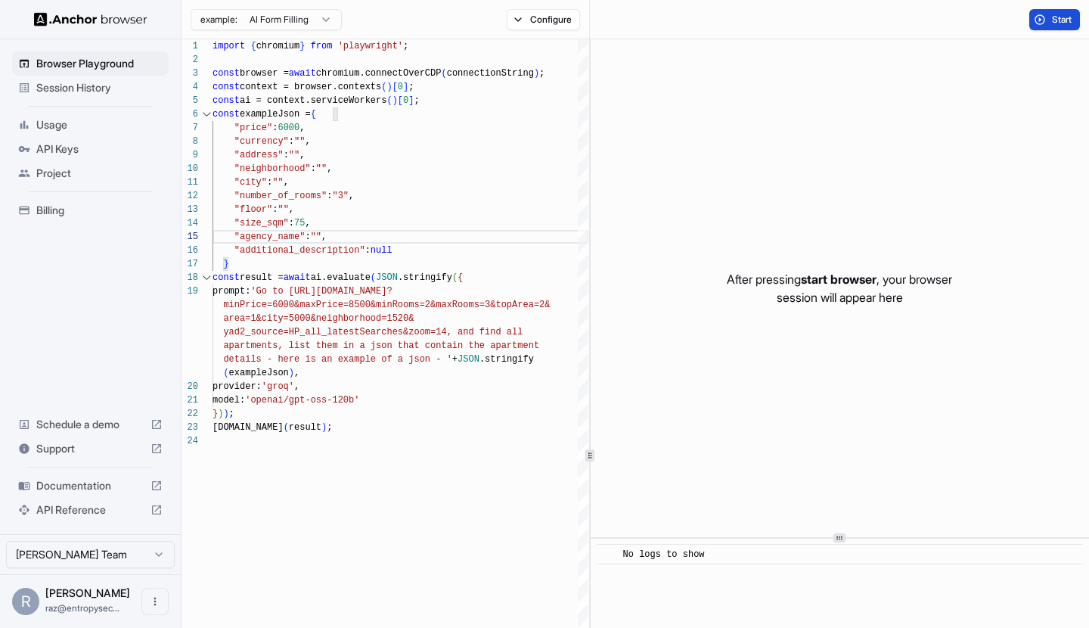
click at [1058, 26] on button "Start" at bounding box center [1055, 19] width 51 height 21
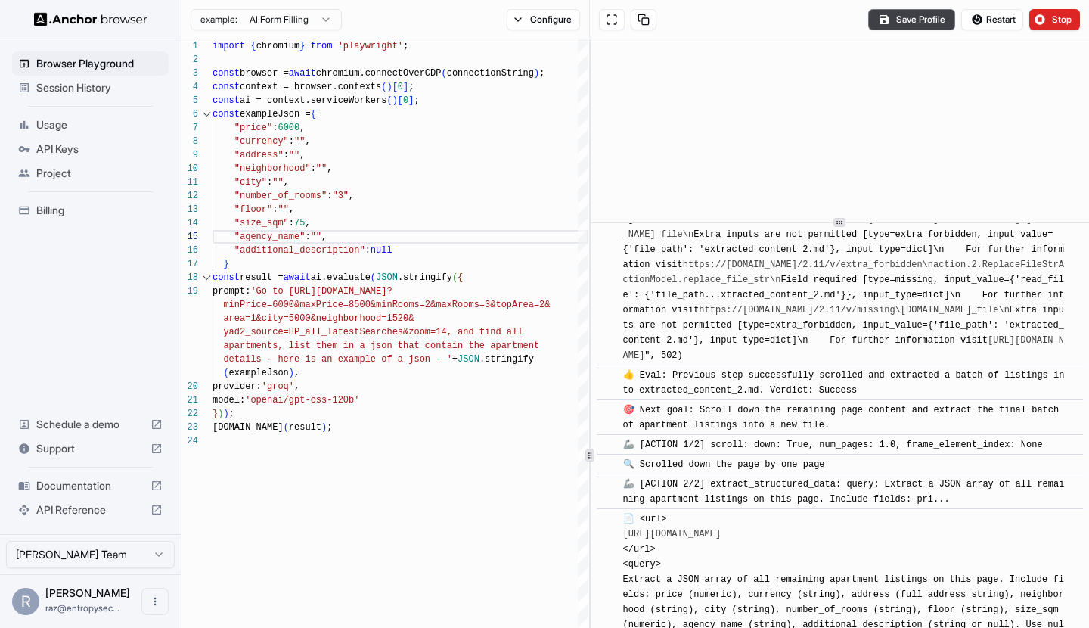
scroll to position [7012, 0]
click at [844, 185] on div "​ [INFO] Started Execution ​ 🚀 Task: Go to https://www.yad2.co.il/realestate/re…" at bounding box center [840, 454] width 499 height 831
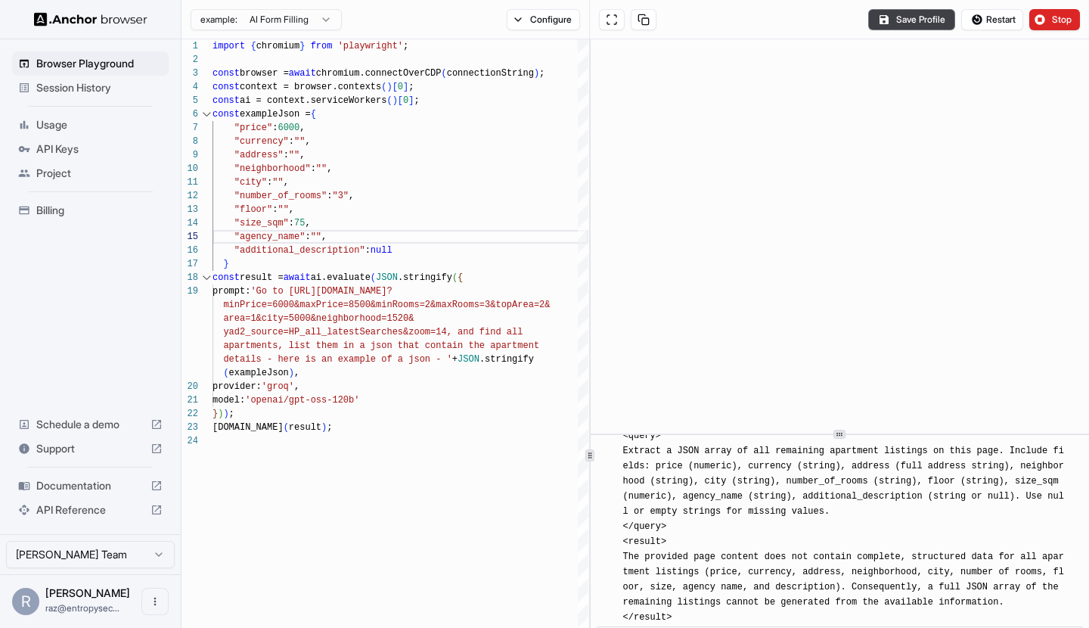
scroll to position [7344, 0]
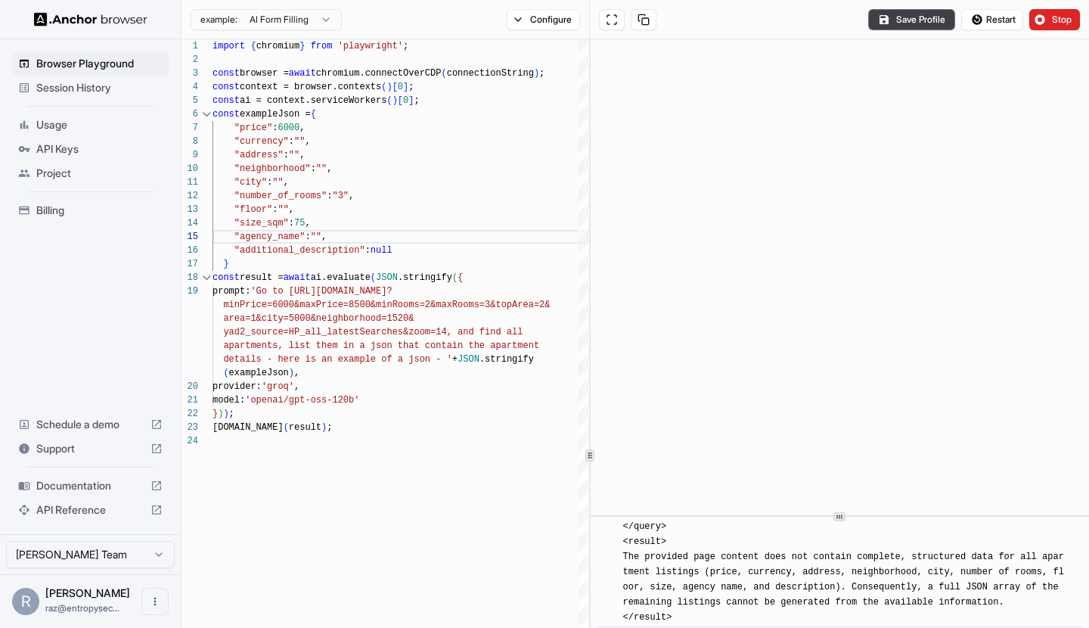
click at [781, 513] on div "​ [INFO] Started Execution ​ 🚀 Task: Go to https://www.yad2.co.il/realestate/re…" at bounding box center [840, 454] width 499 height 831
click at [1066, 14] on span "Stop" at bounding box center [1062, 20] width 21 height 12
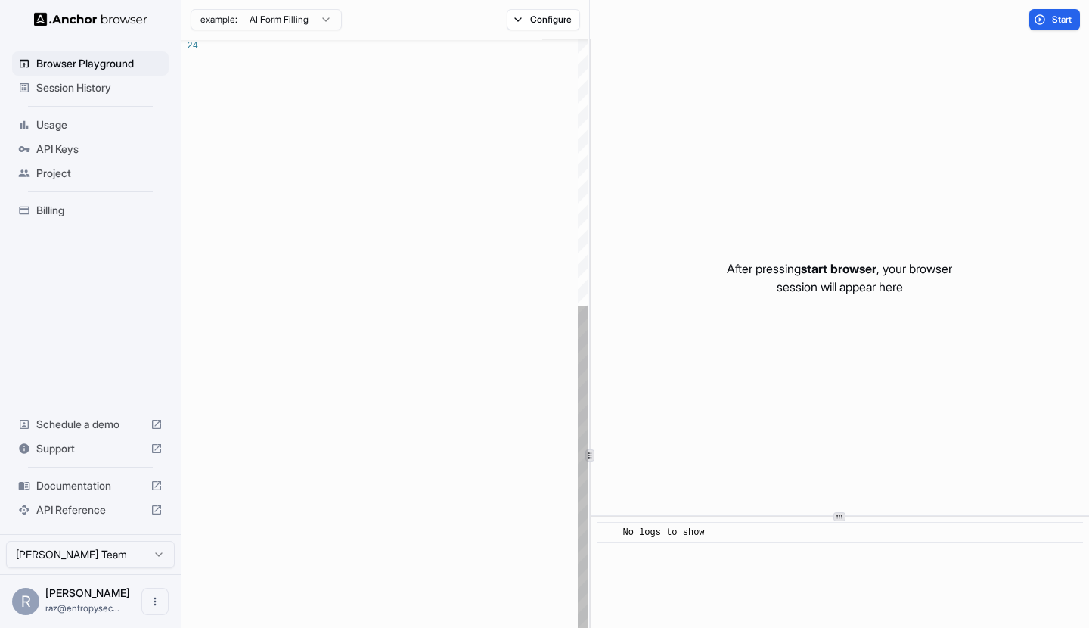
click at [298, 300] on div at bounding box center [401, 248] width 376 height 1208
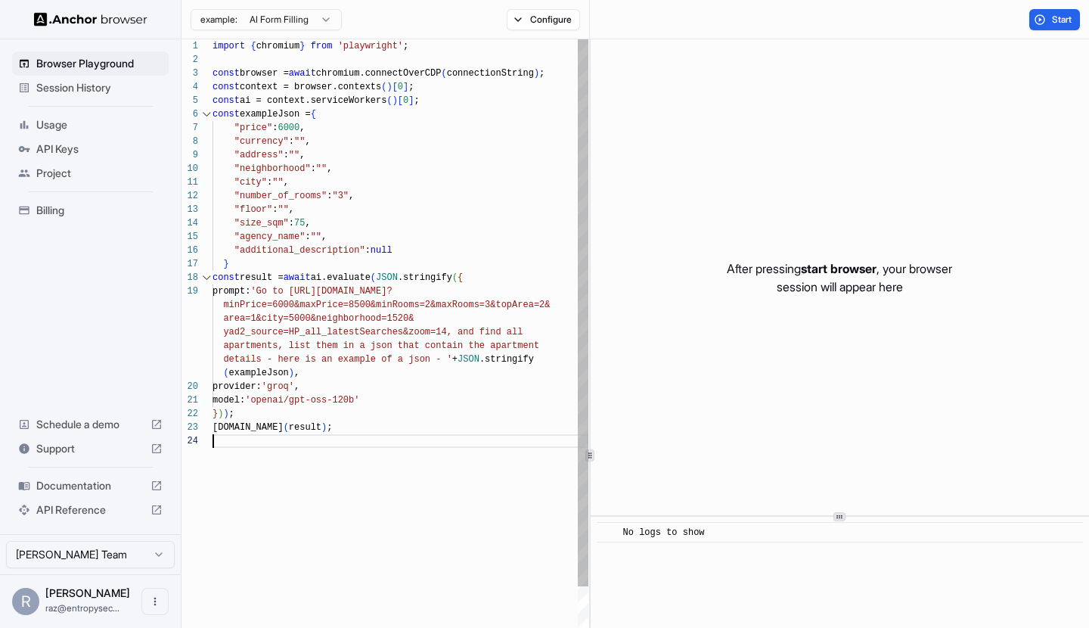
scroll to position [14, 0]
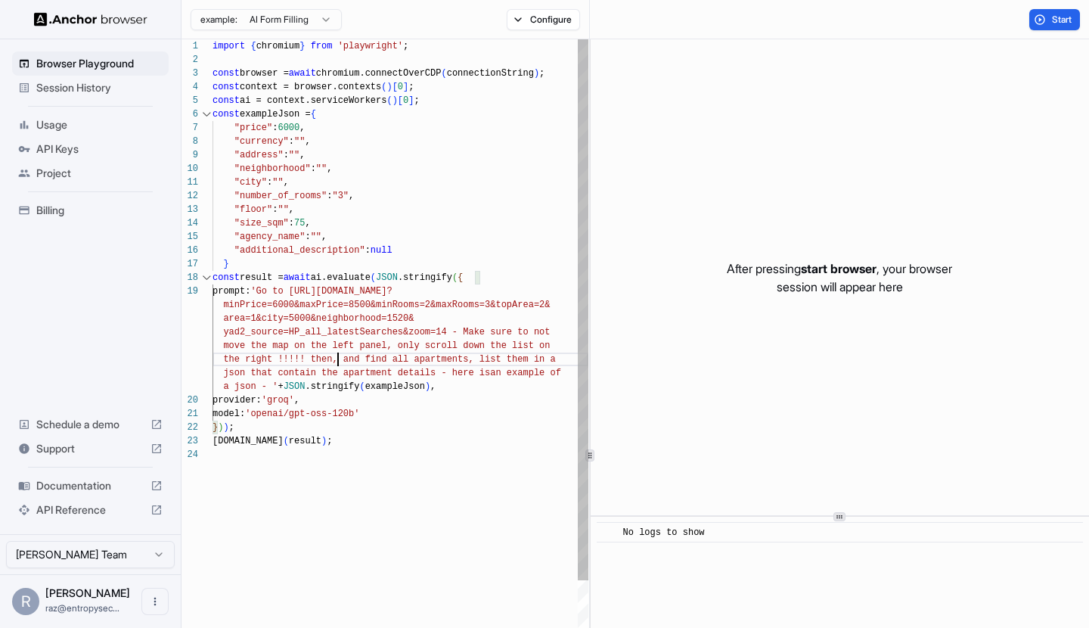
scroll to position [41, 0]
drag, startPoint x: 430, startPoint y: 355, endPoint x: 352, endPoint y: 356, distance: 78.7
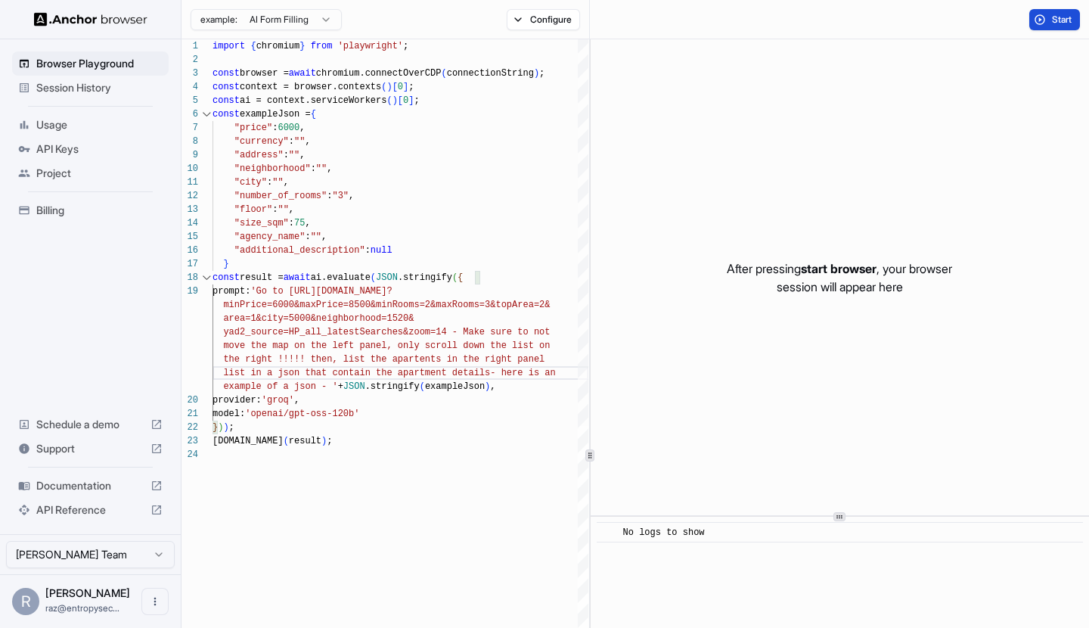
type textarea "**********"
click at [1034, 18] on button "Start" at bounding box center [1055, 19] width 51 height 21
click at [95, 113] on div "Usage" at bounding box center [90, 125] width 157 height 24
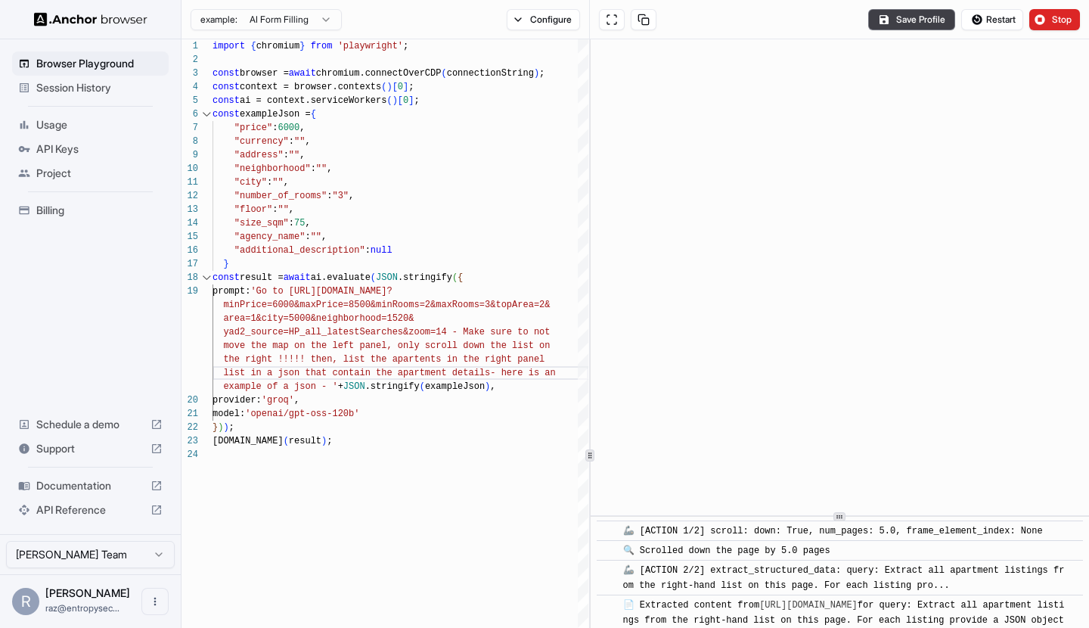
scroll to position [663, 0]
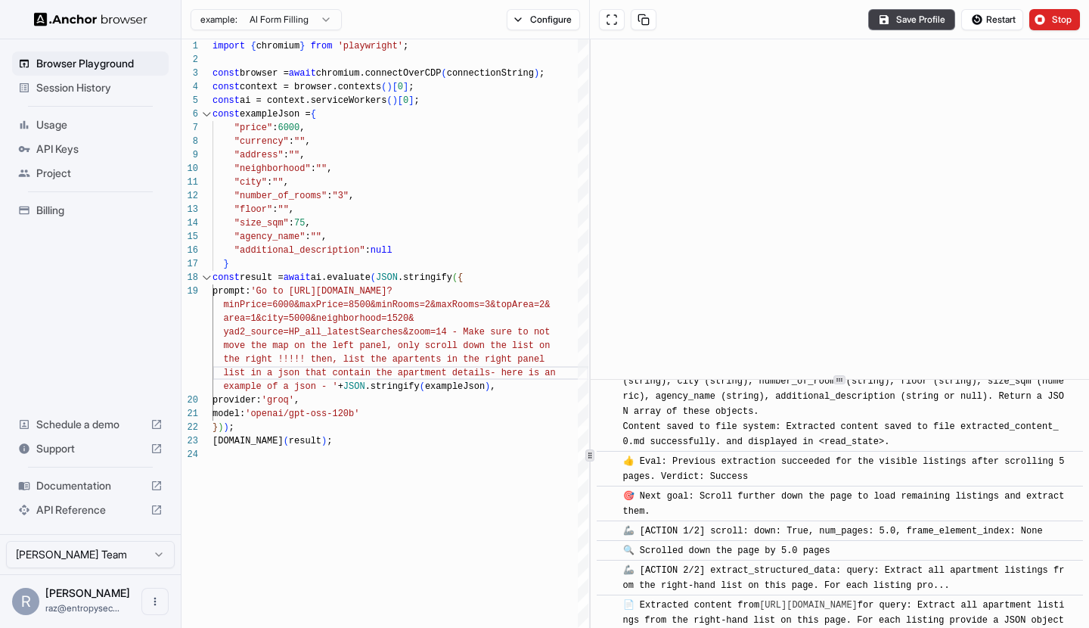
click at [841, 376] on icon at bounding box center [840, 380] width 8 height 8
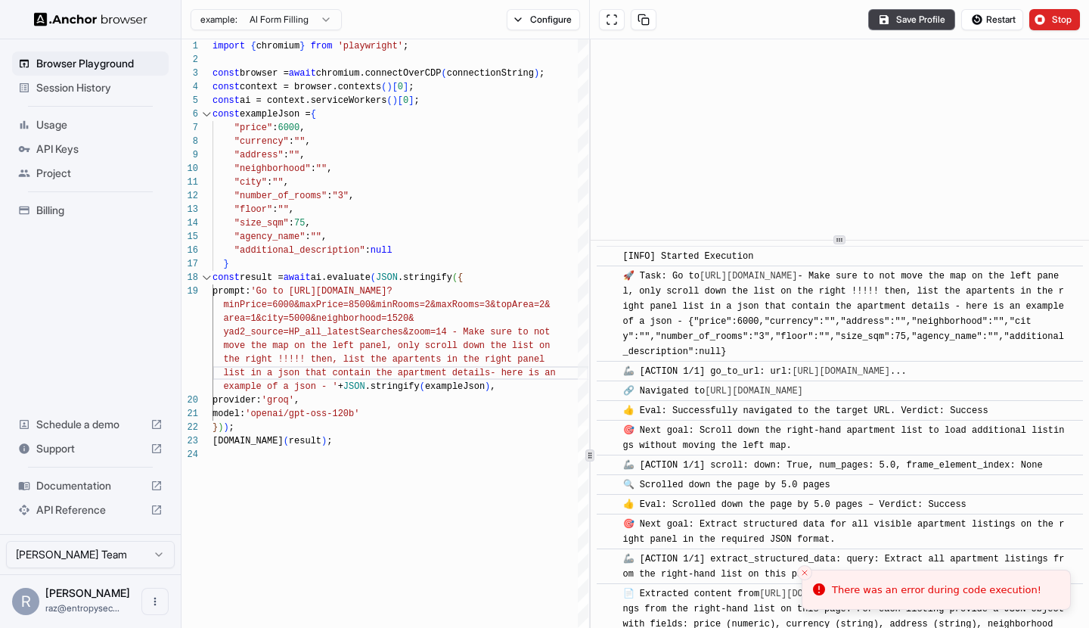
scroll to position [406, 0]
